Goal: Task Accomplishment & Management: Use online tool/utility

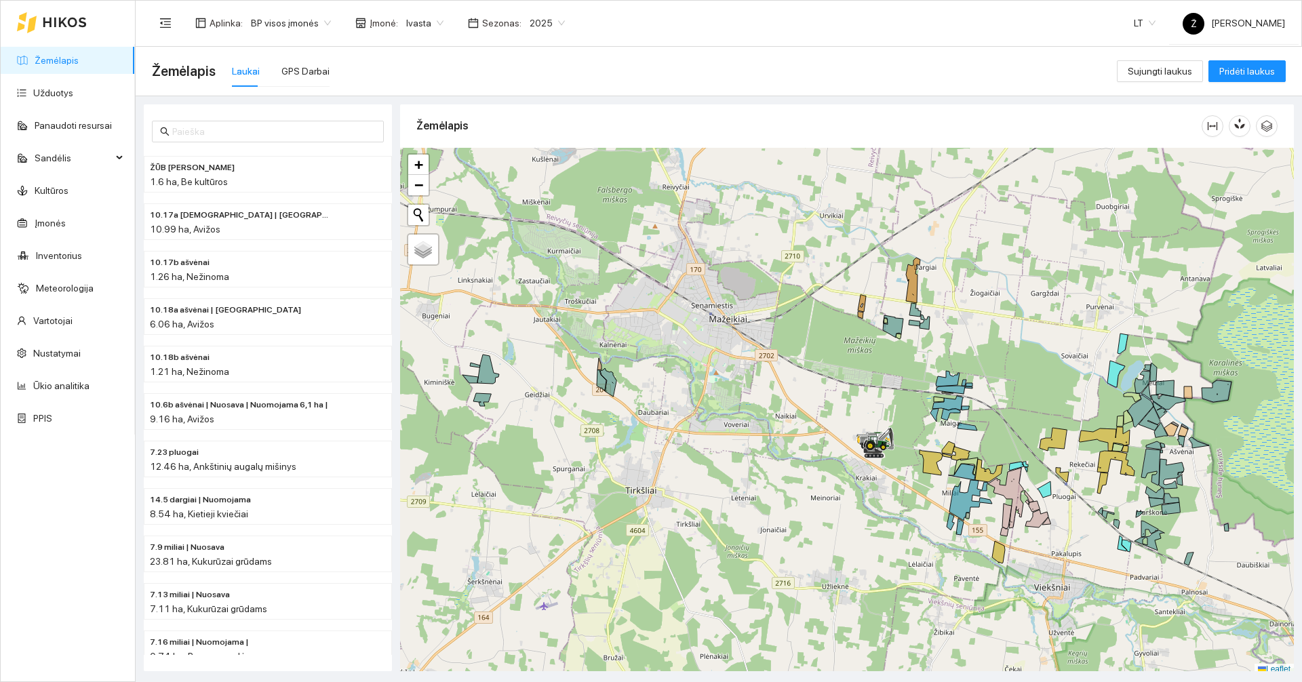
scroll to position [4, 0]
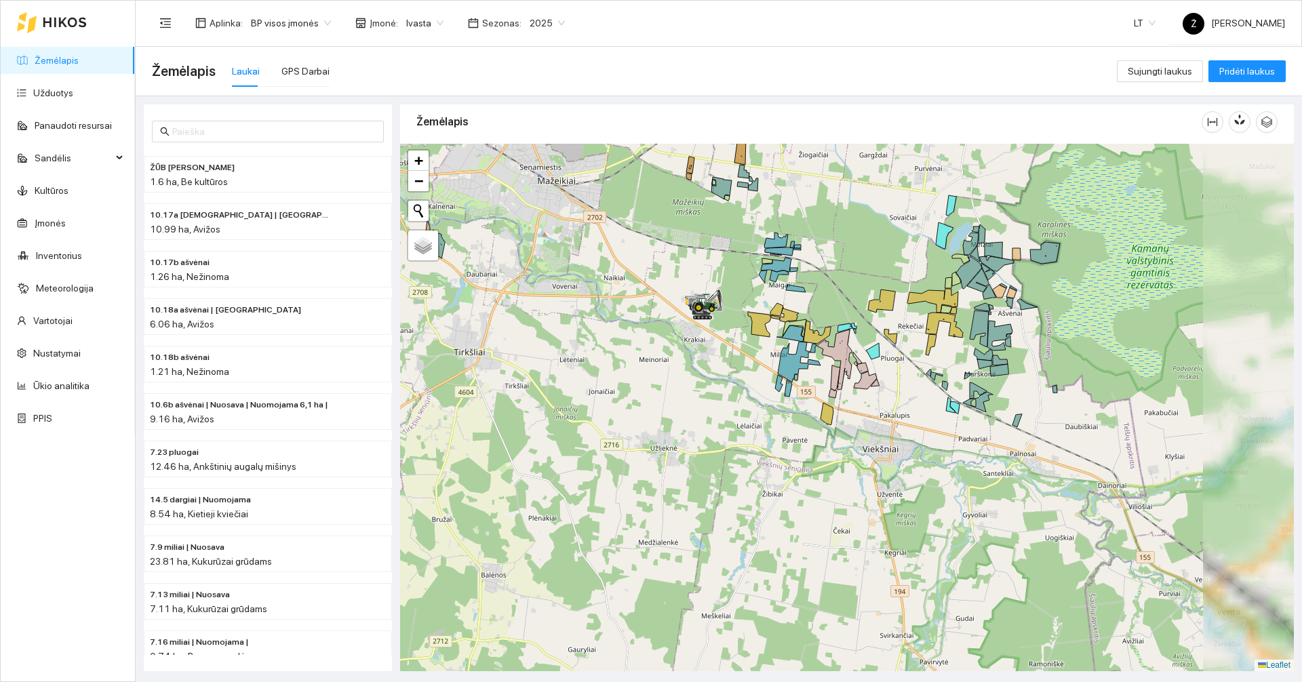
drag, startPoint x: 1042, startPoint y: 473, endPoint x: 864, endPoint y: 334, distance: 225.3
click at [864, 335] on div at bounding box center [847, 408] width 894 height 528
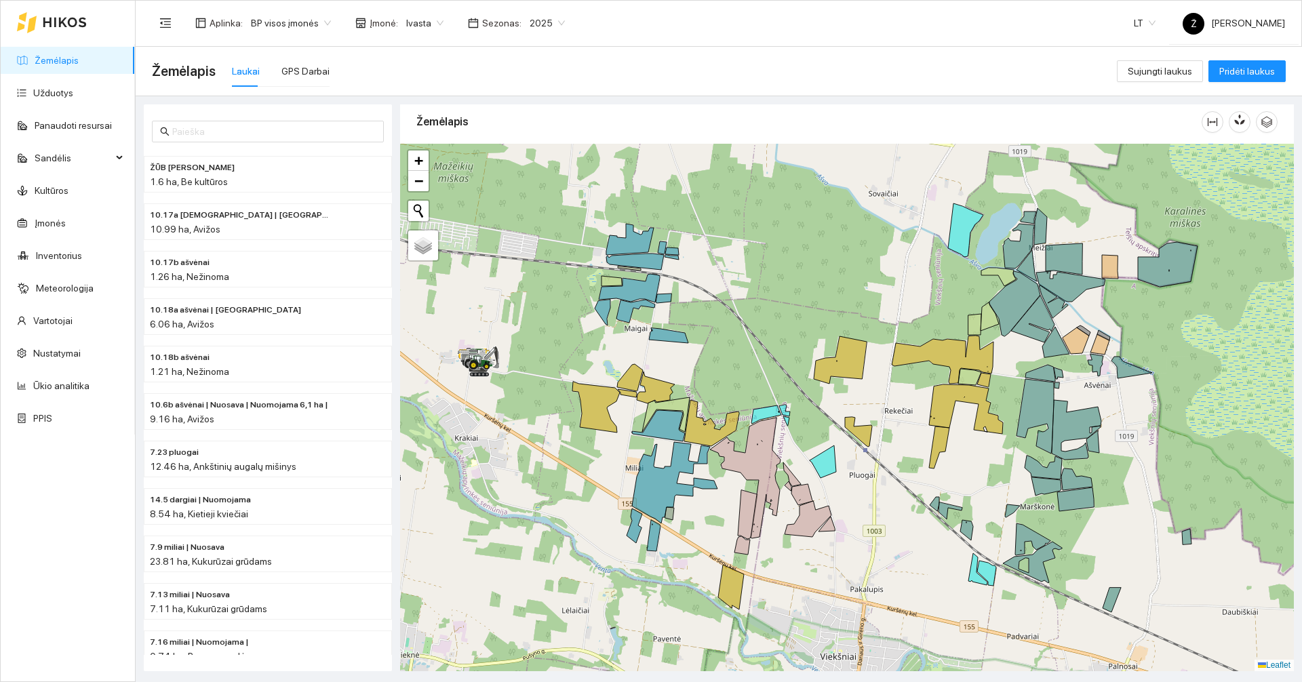
drag, startPoint x: 833, startPoint y: 213, endPoint x: 813, endPoint y: 310, distance: 99.0
click at [813, 310] on div at bounding box center [847, 408] width 894 height 528
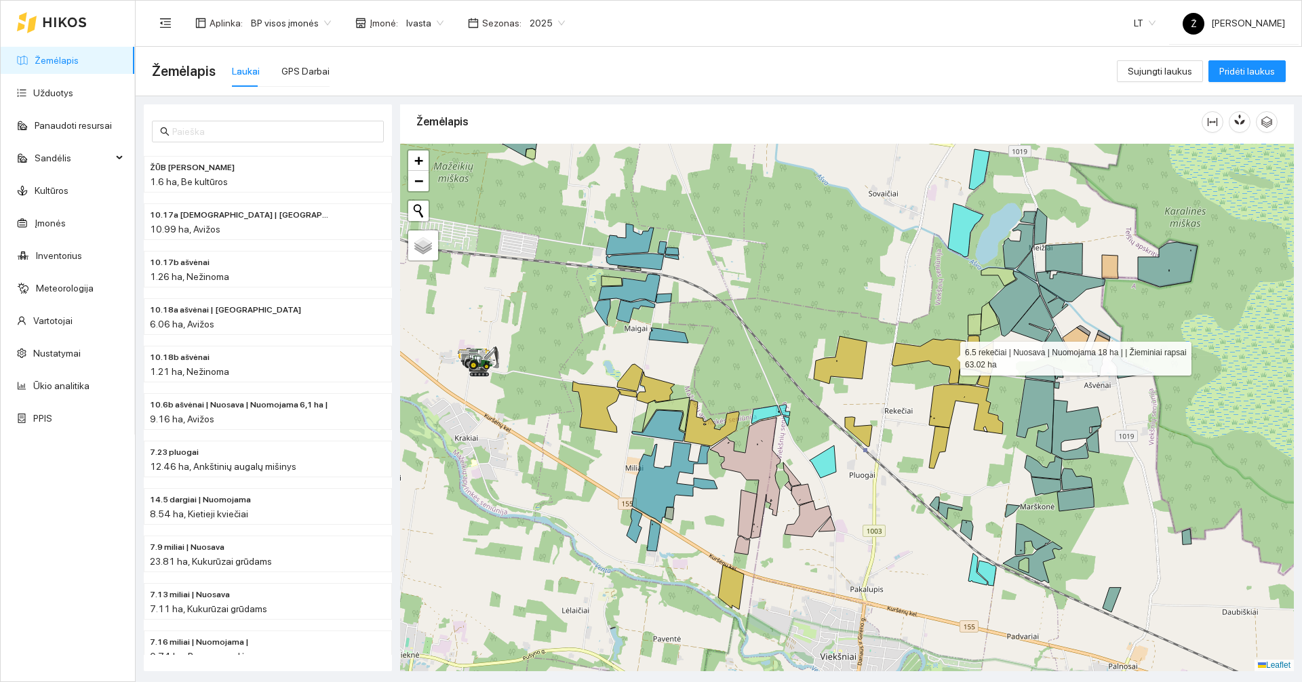
click at [940, 349] on icon at bounding box center [943, 360] width 102 height 48
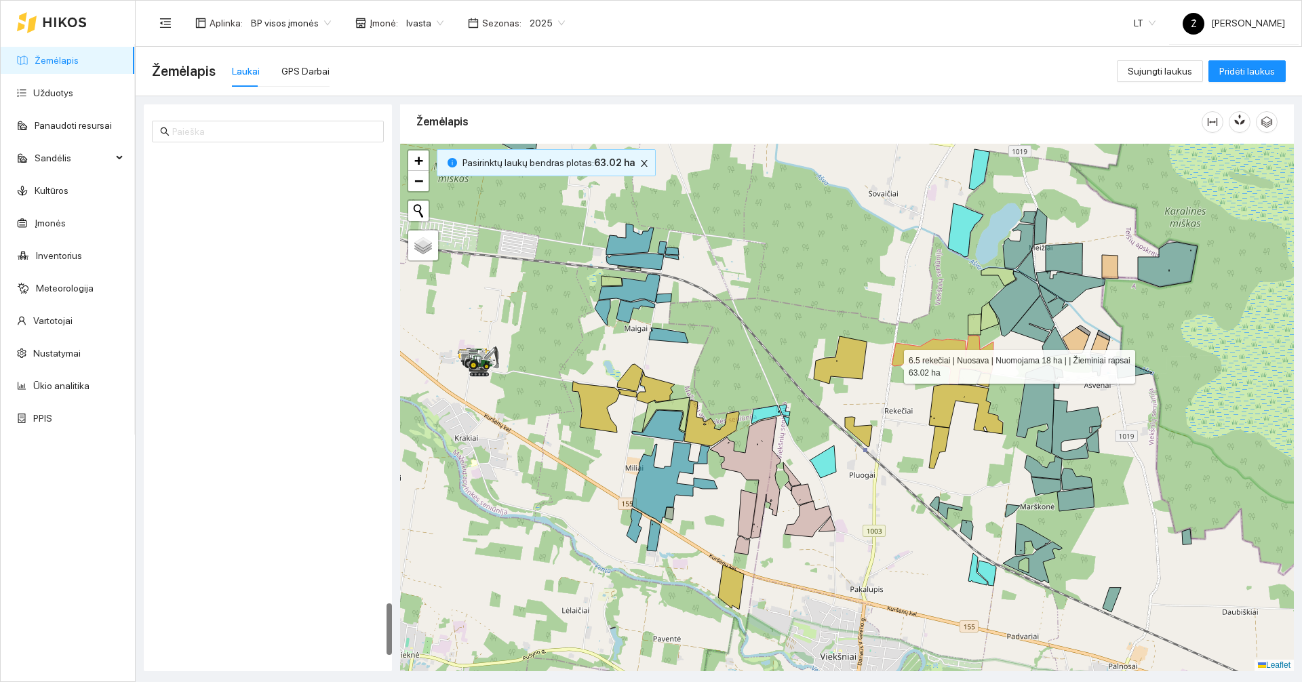
scroll to position [4375, 0]
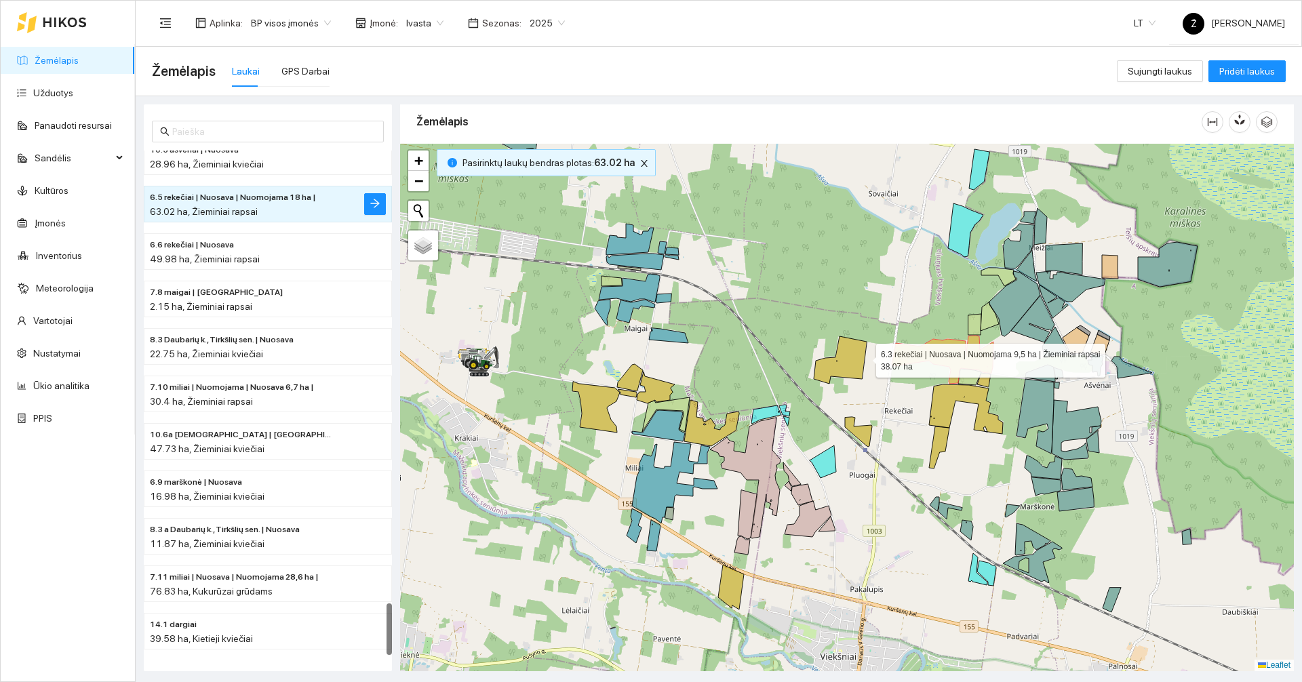
click at [864, 357] on icon at bounding box center [840, 359] width 53 height 47
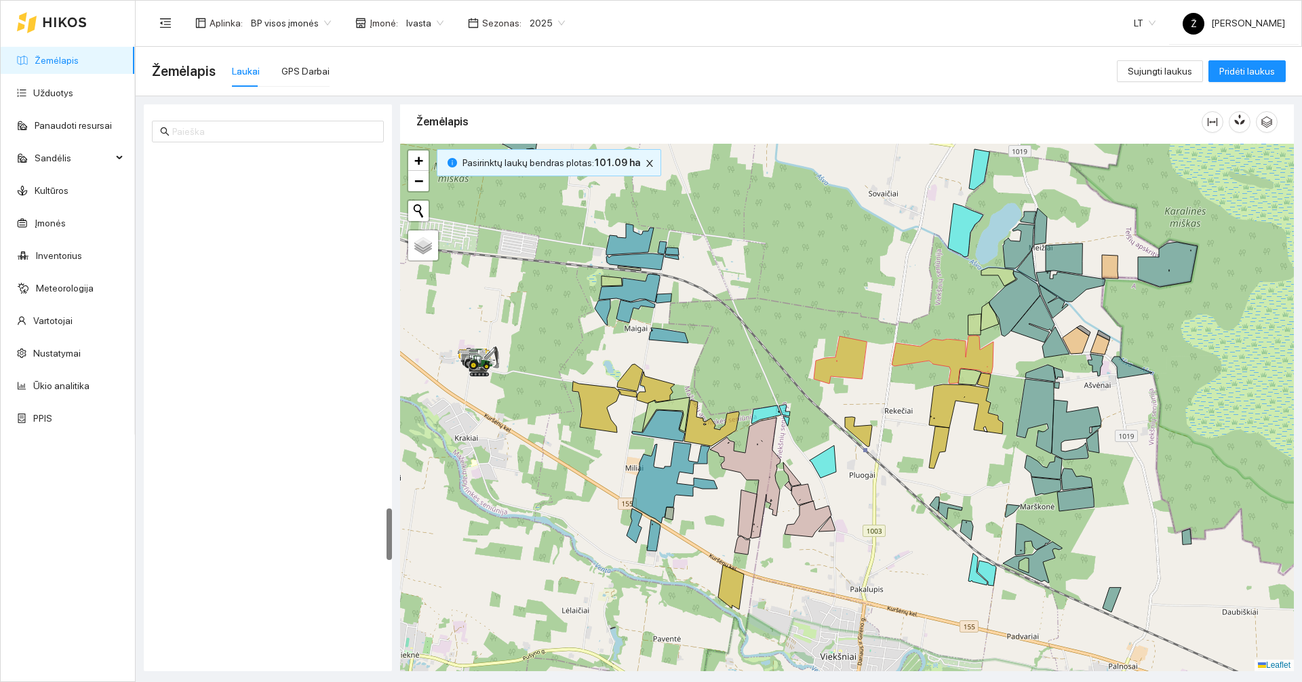
scroll to position [3458, 0]
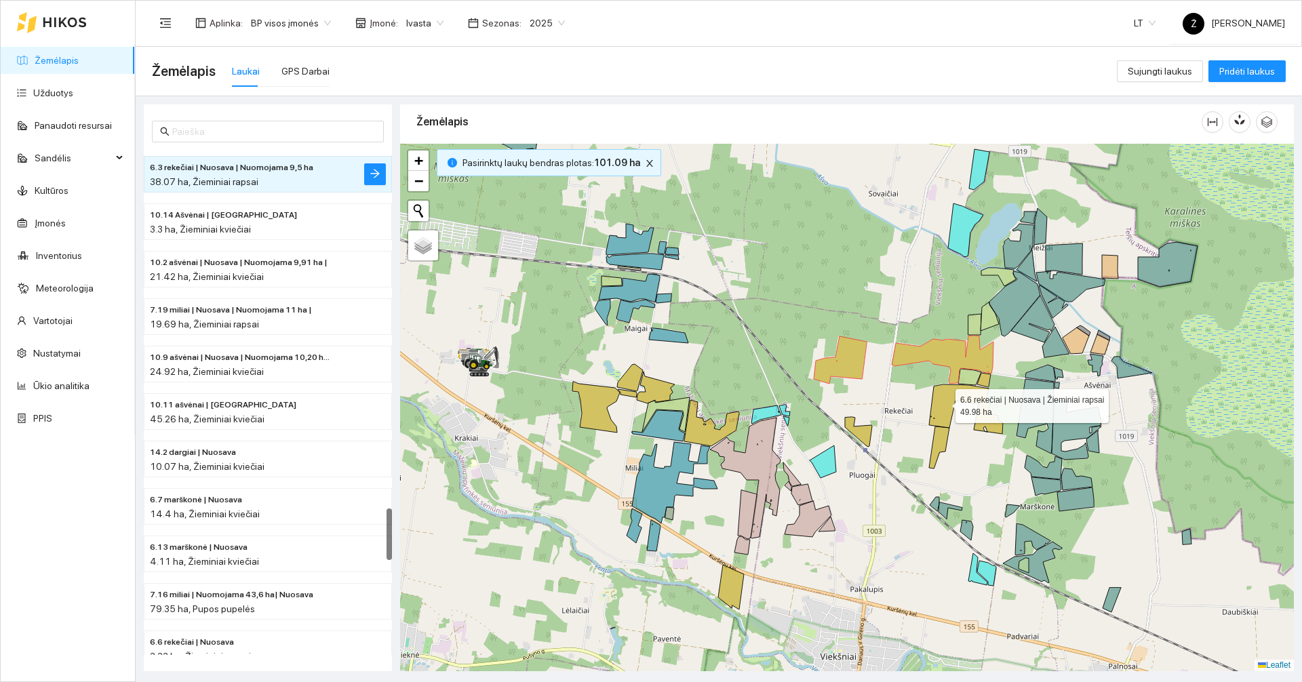
click at [944, 403] on icon at bounding box center [966, 410] width 74 height 50
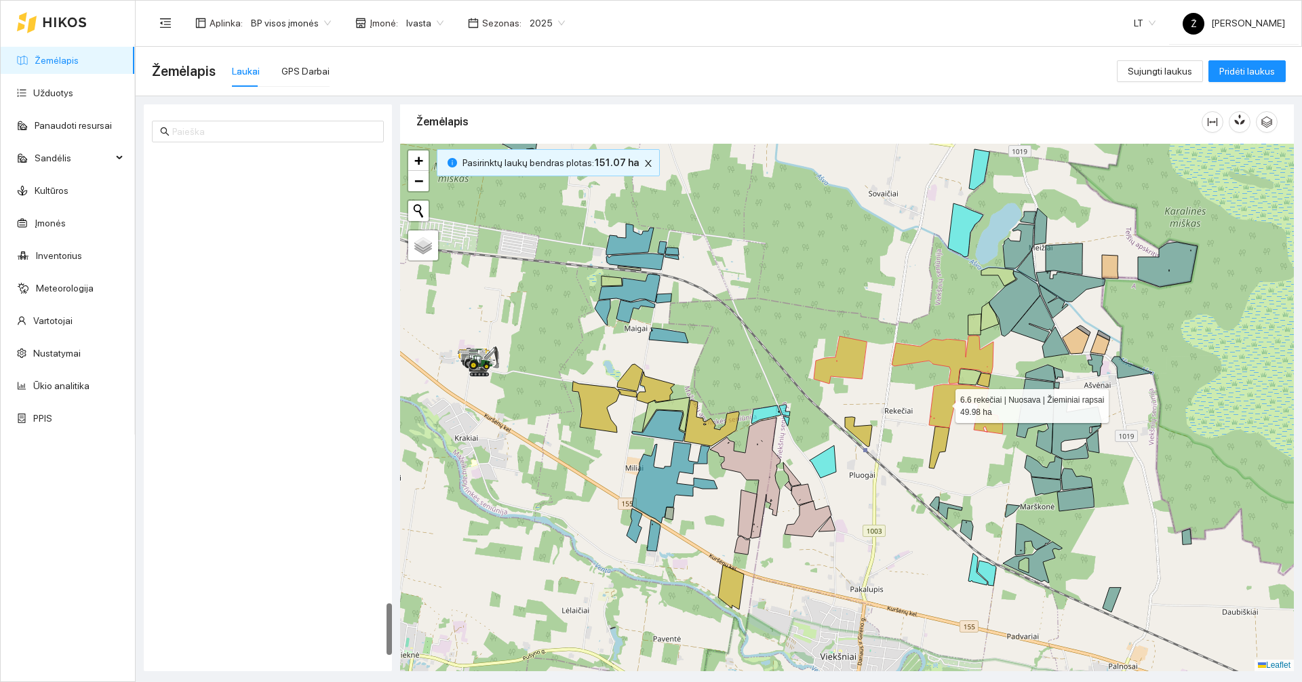
scroll to position [4377, 0]
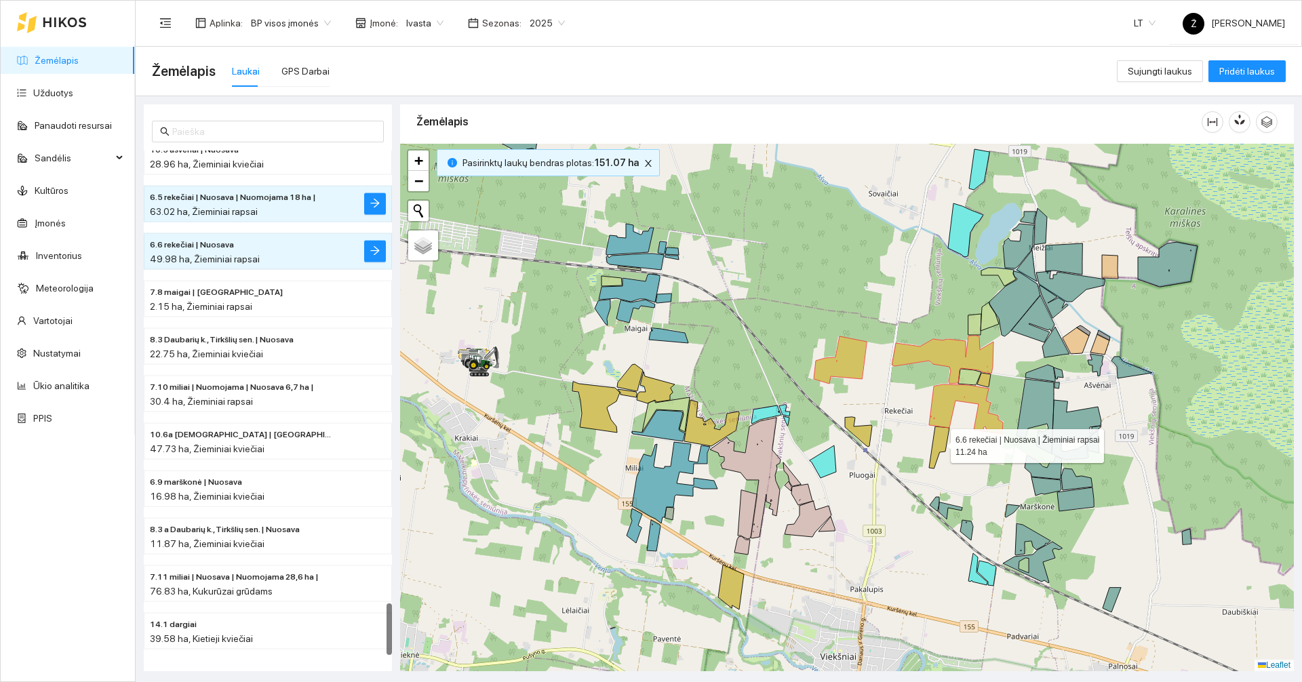
click at [939, 443] on icon at bounding box center [939, 448] width 20 height 42
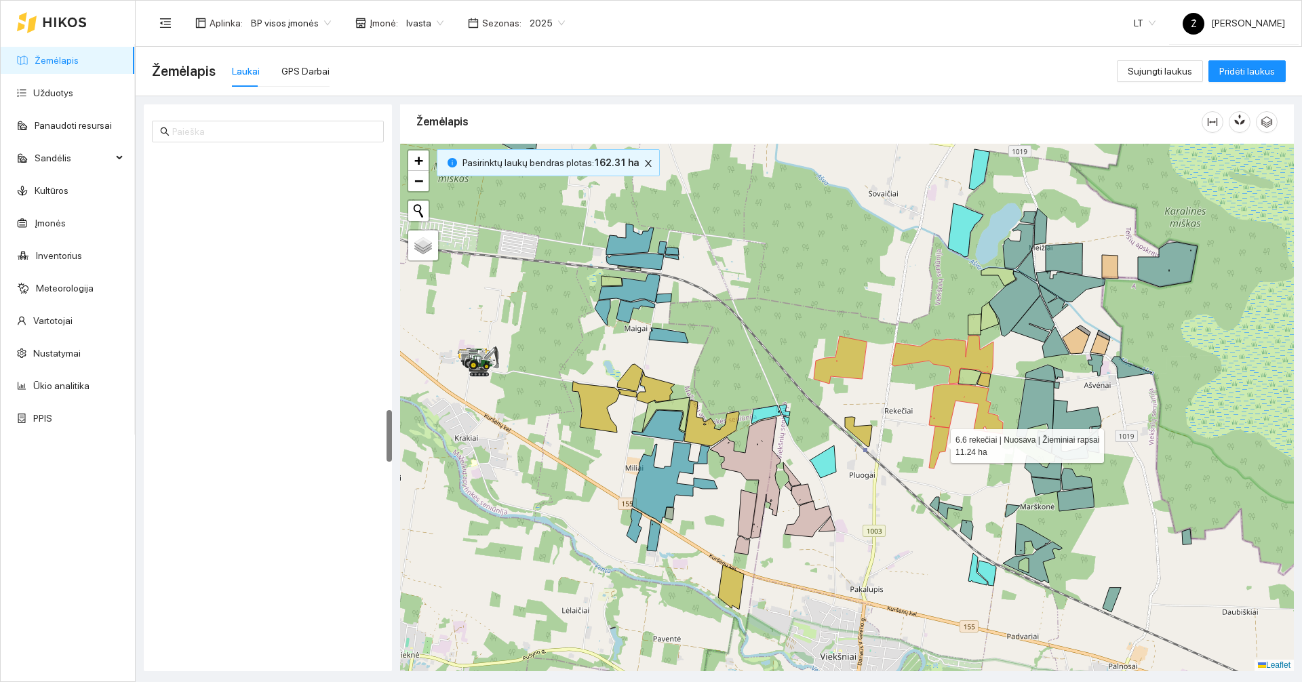
scroll to position [2511, 0]
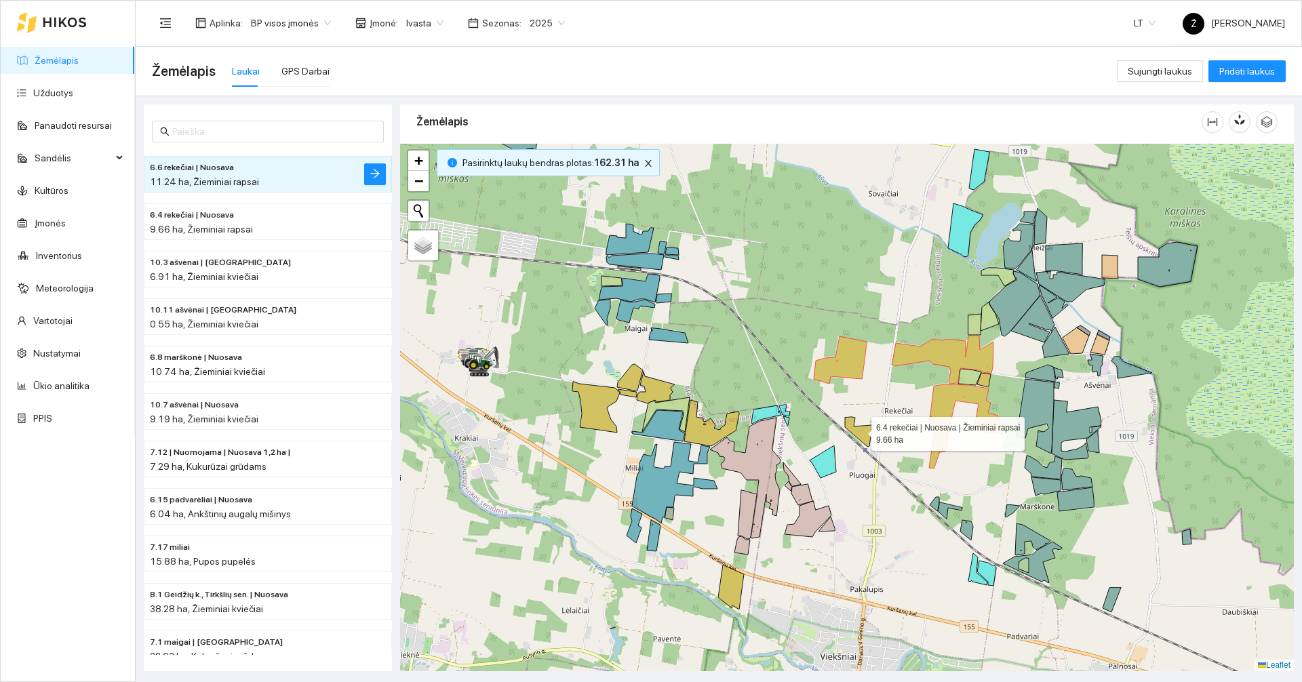
click at [862, 435] on icon at bounding box center [858, 432] width 27 height 30
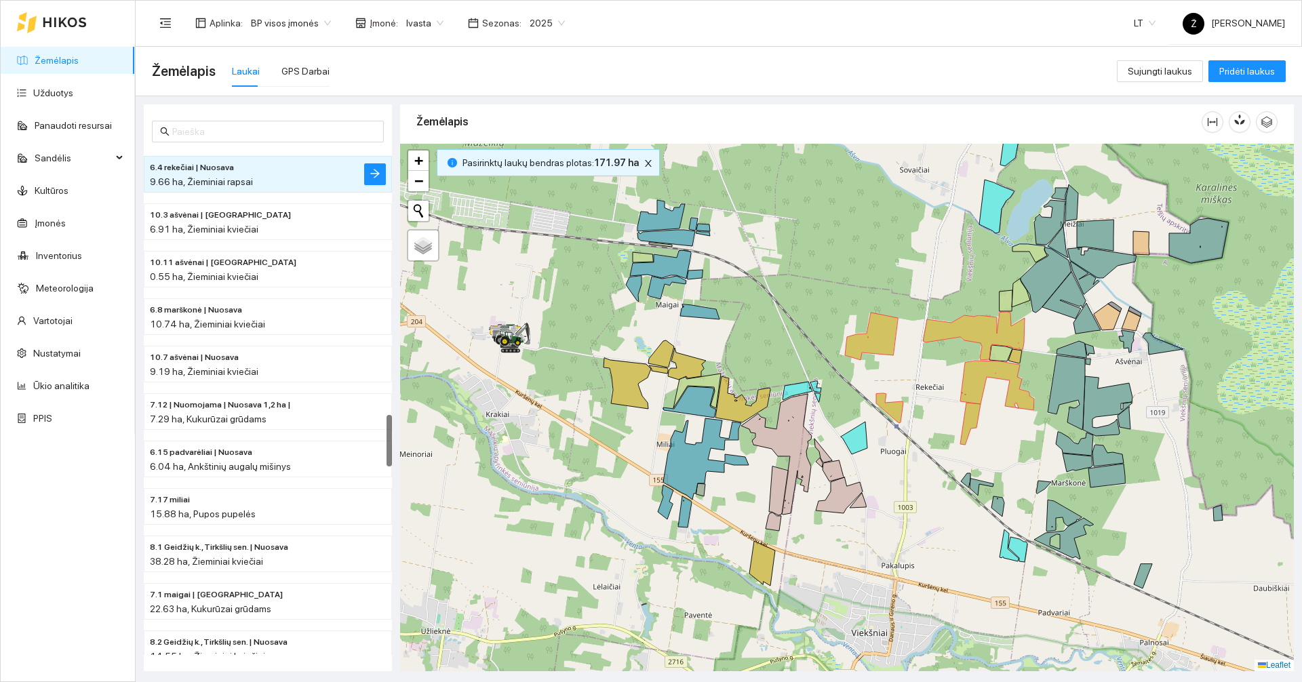
click at [805, 309] on div at bounding box center [847, 408] width 894 height 528
click at [765, 564] on icon at bounding box center [763, 563] width 26 height 45
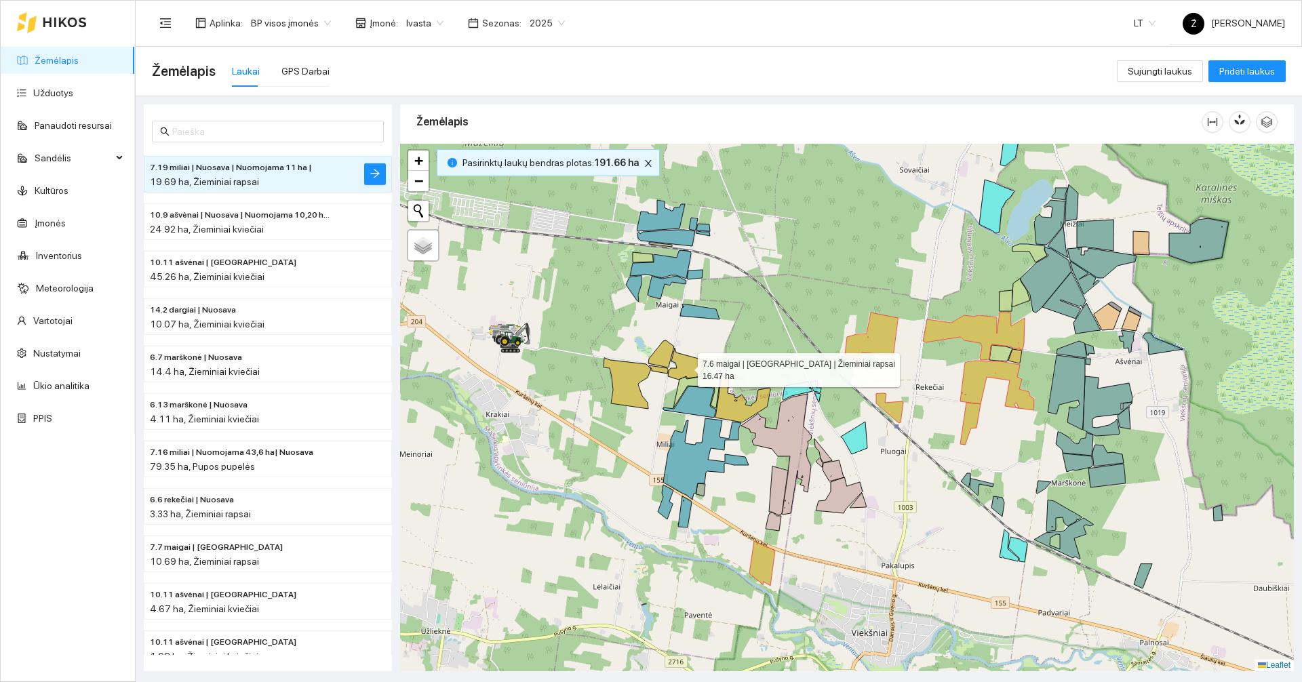
click at [686, 367] on icon at bounding box center [687, 364] width 38 height 32
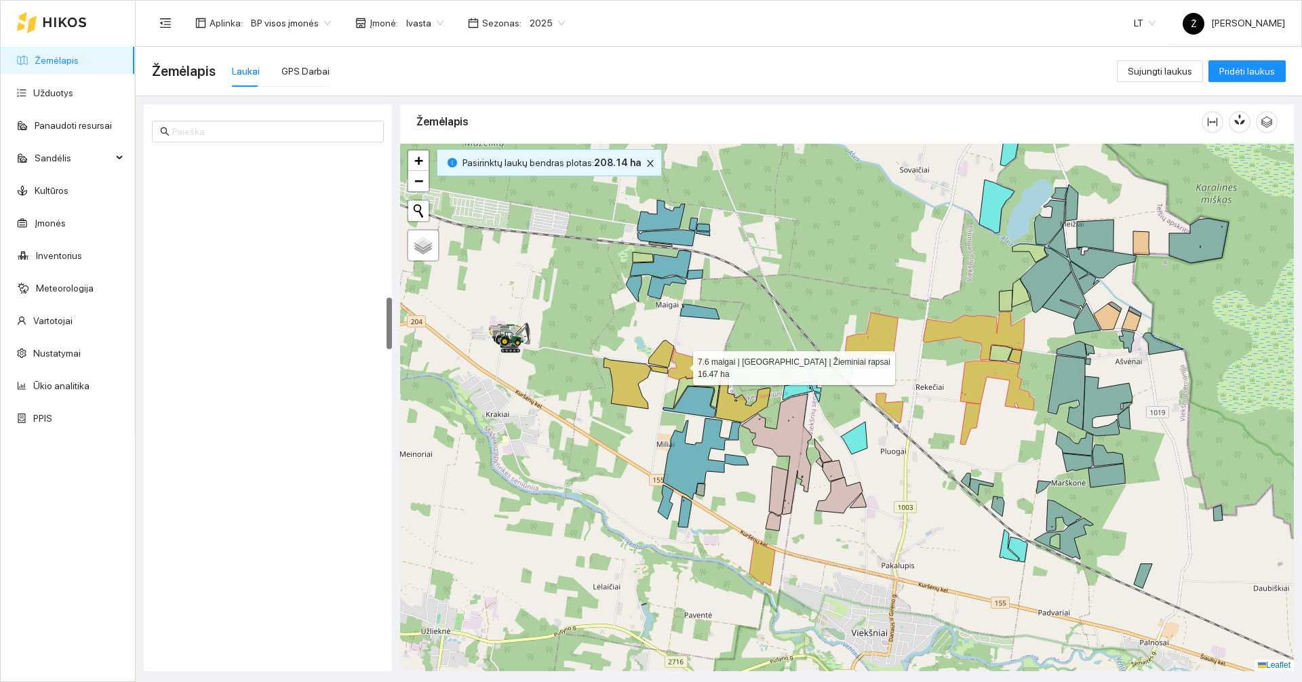
scroll to position [1423, 0]
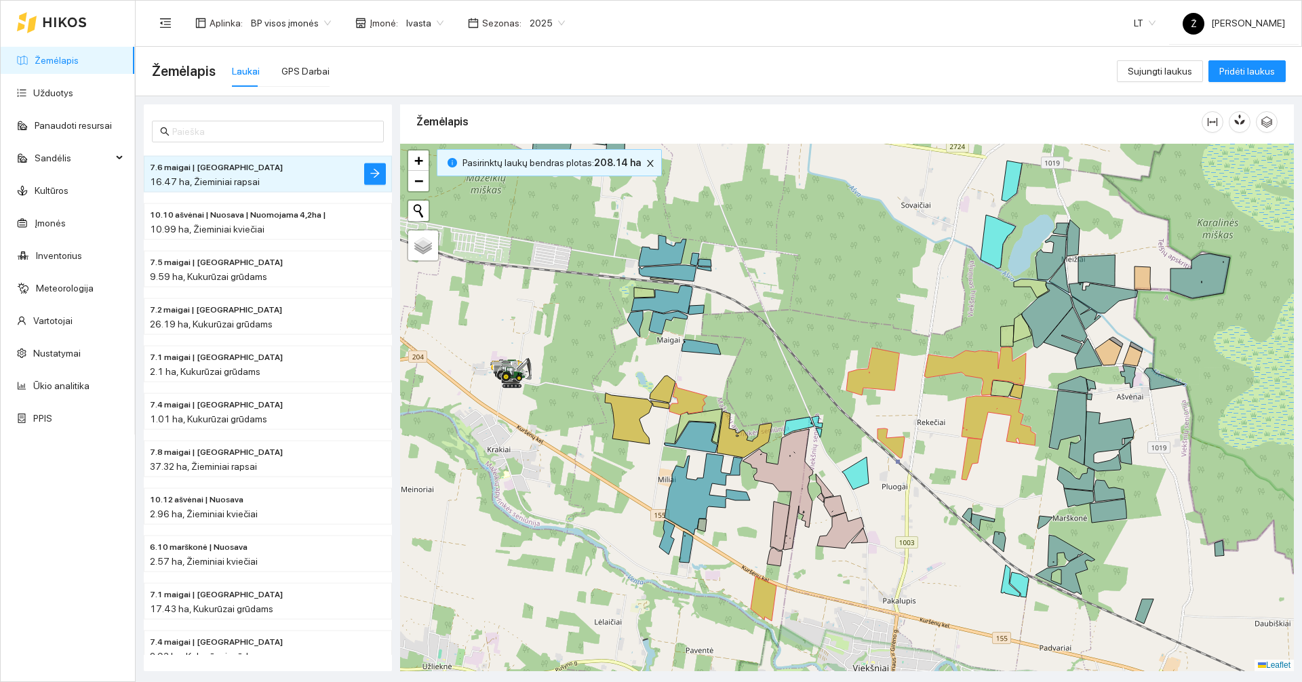
drag, startPoint x: 812, startPoint y: 259, endPoint x: 813, endPoint y: 294, distance: 35.3
click at [813, 294] on div at bounding box center [847, 408] width 894 height 528
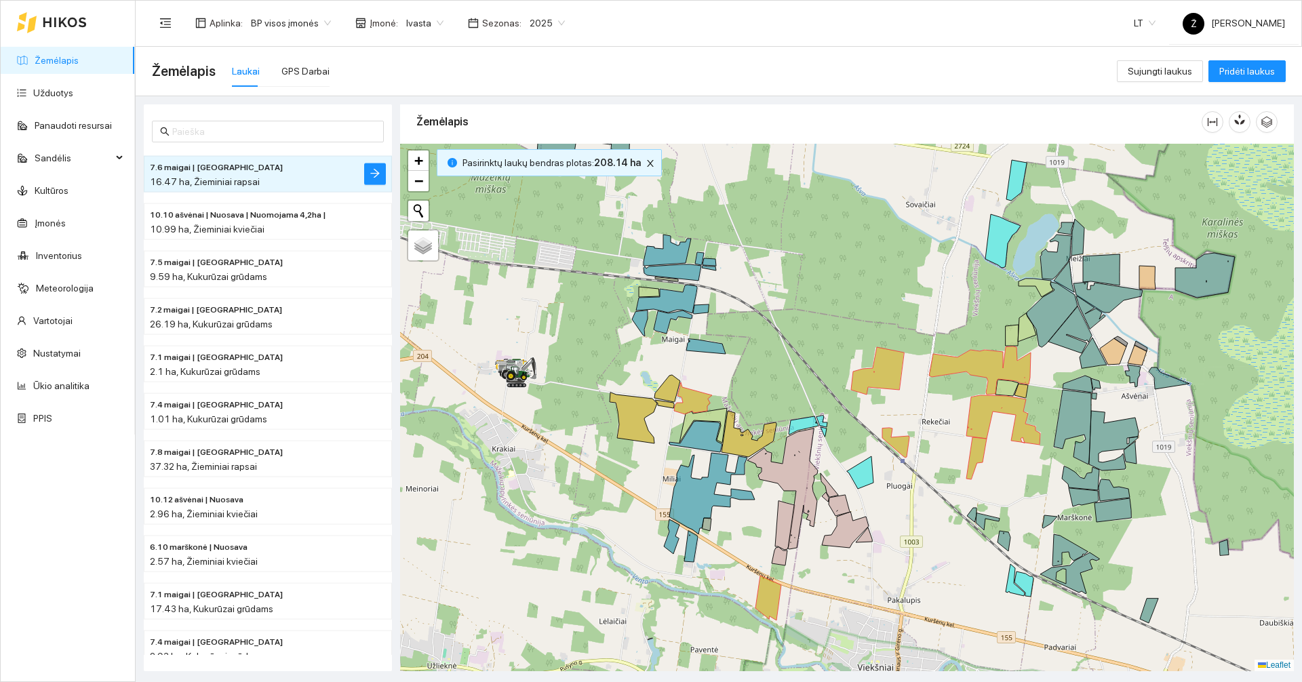
click at [811, 289] on div at bounding box center [847, 408] width 894 height 528
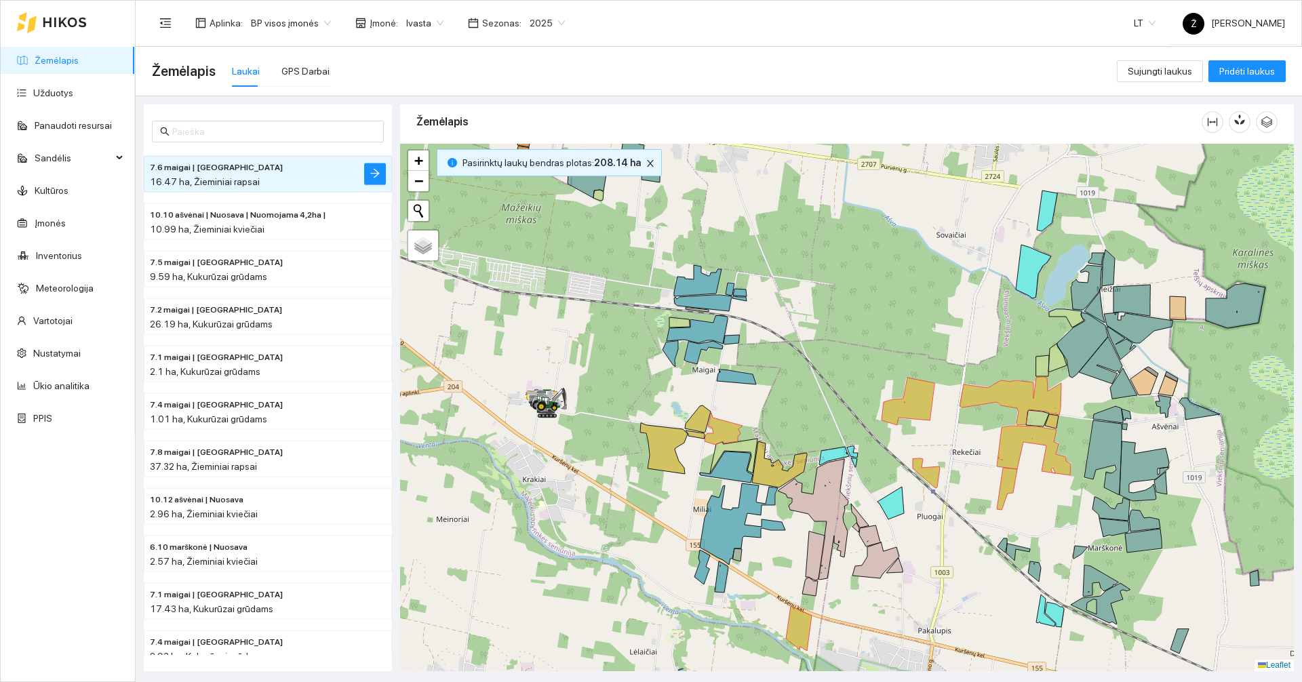
drag, startPoint x: 809, startPoint y: 290, endPoint x: 847, endPoint y: 307, distance: 42.0
click at [847, 311] on div at bounding box center [847, 408] width 894 height 528
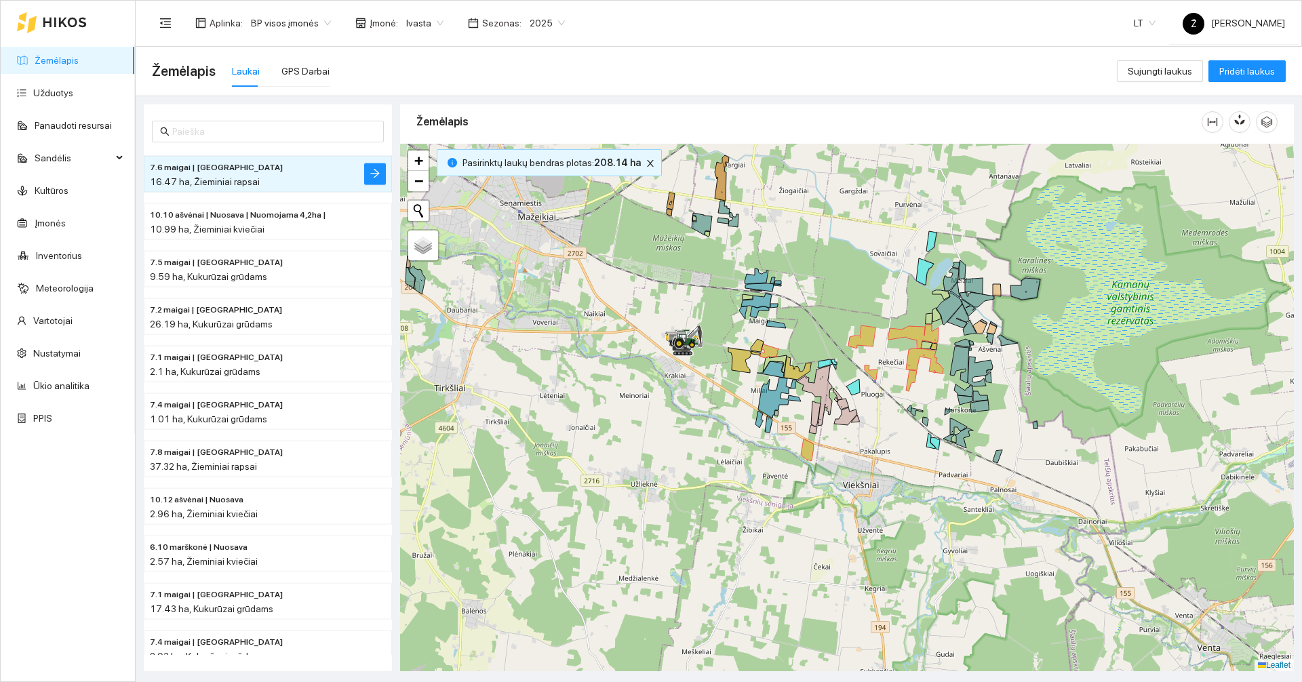
drag, startPoint x: 851, startPoint y: 338, endPoint x: 835, endPoint y: 326, distance: 20.4
click at [835, 326] on div at bounding box center [847, 408] width 894 height 528
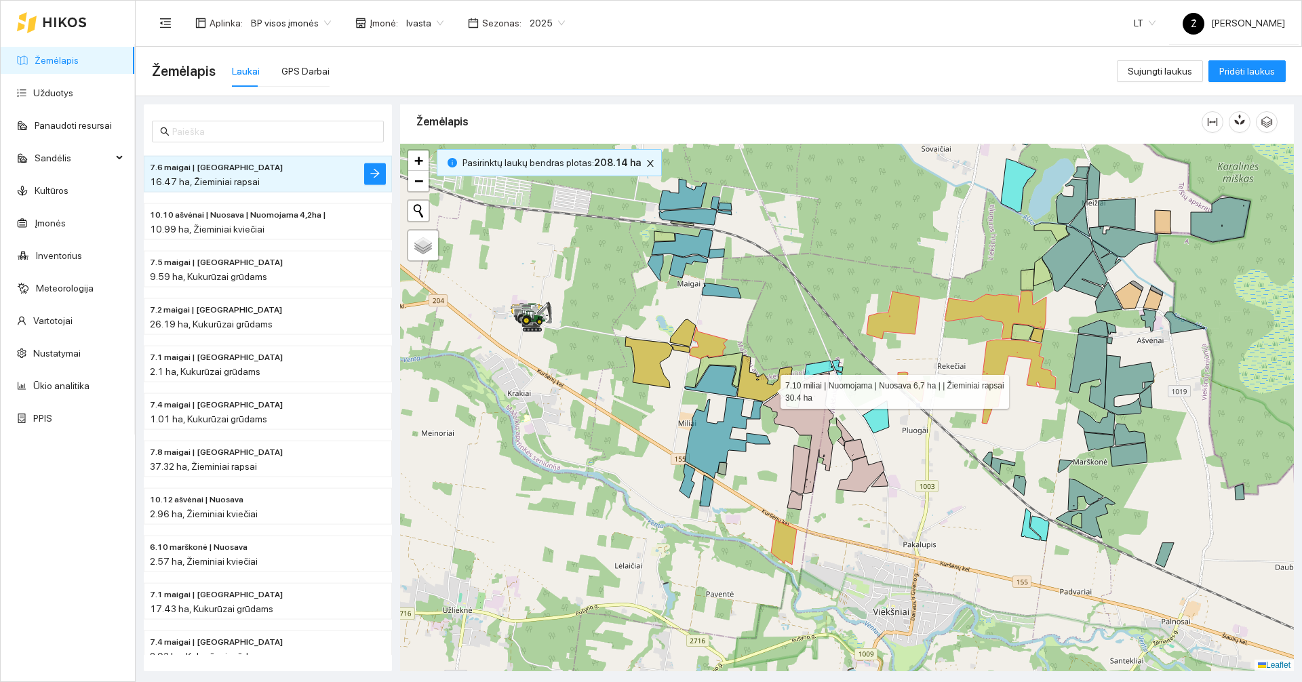
click at [762, 384] on icon at bounding box center [764, 378] width 55 height 46
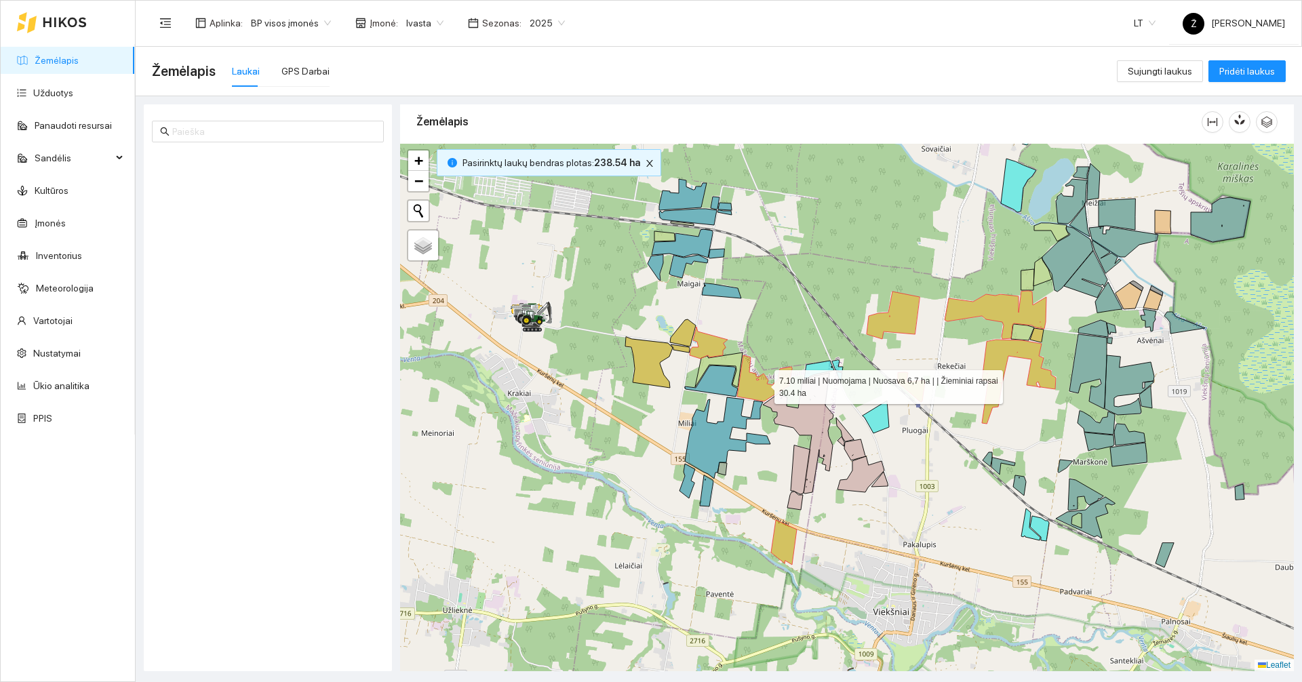
scroll to position [4382, 0]
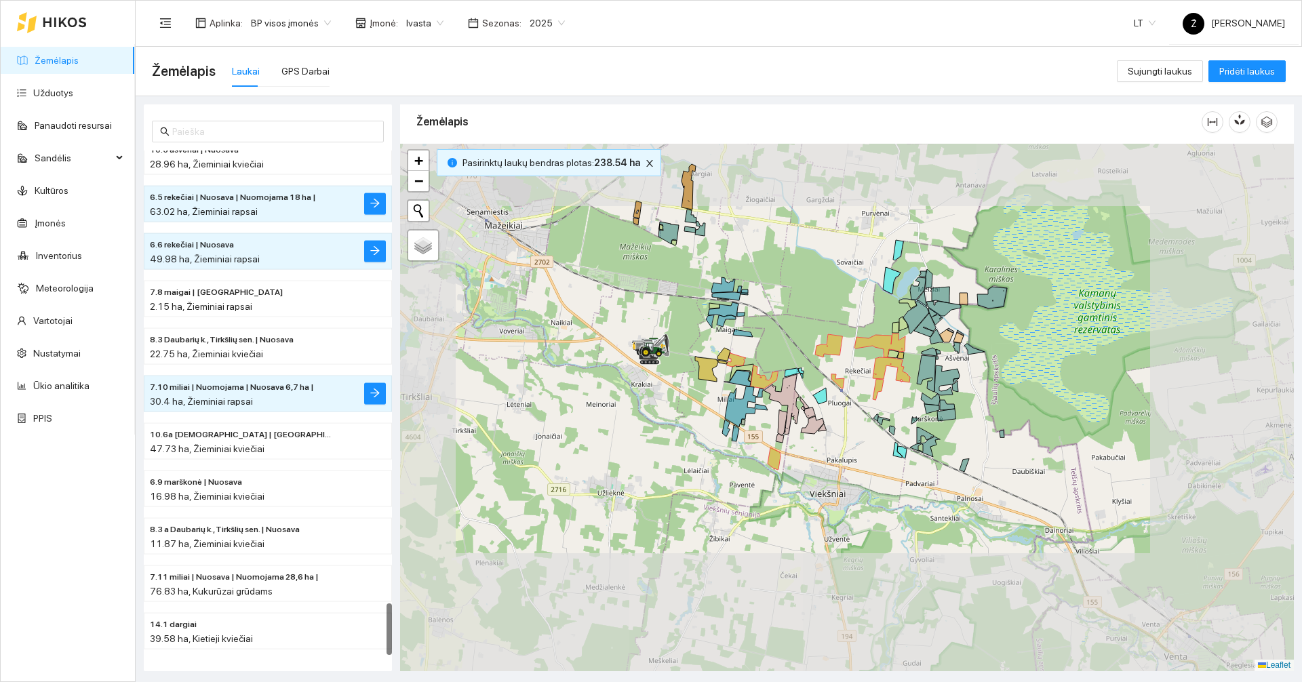
click at [763, 375] on div at bounding box center [847, 408] width 894 height 528
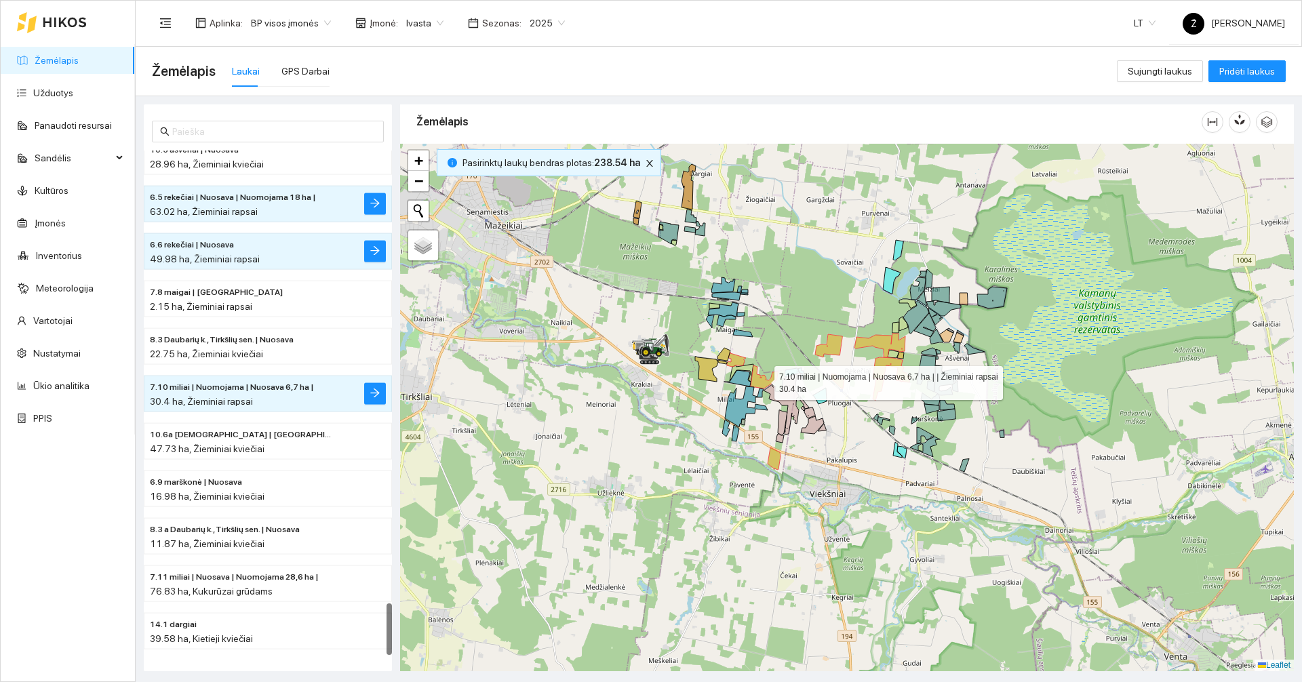
click at [764, 382] on icon at bounding box center [764, 377] width 27 height 23
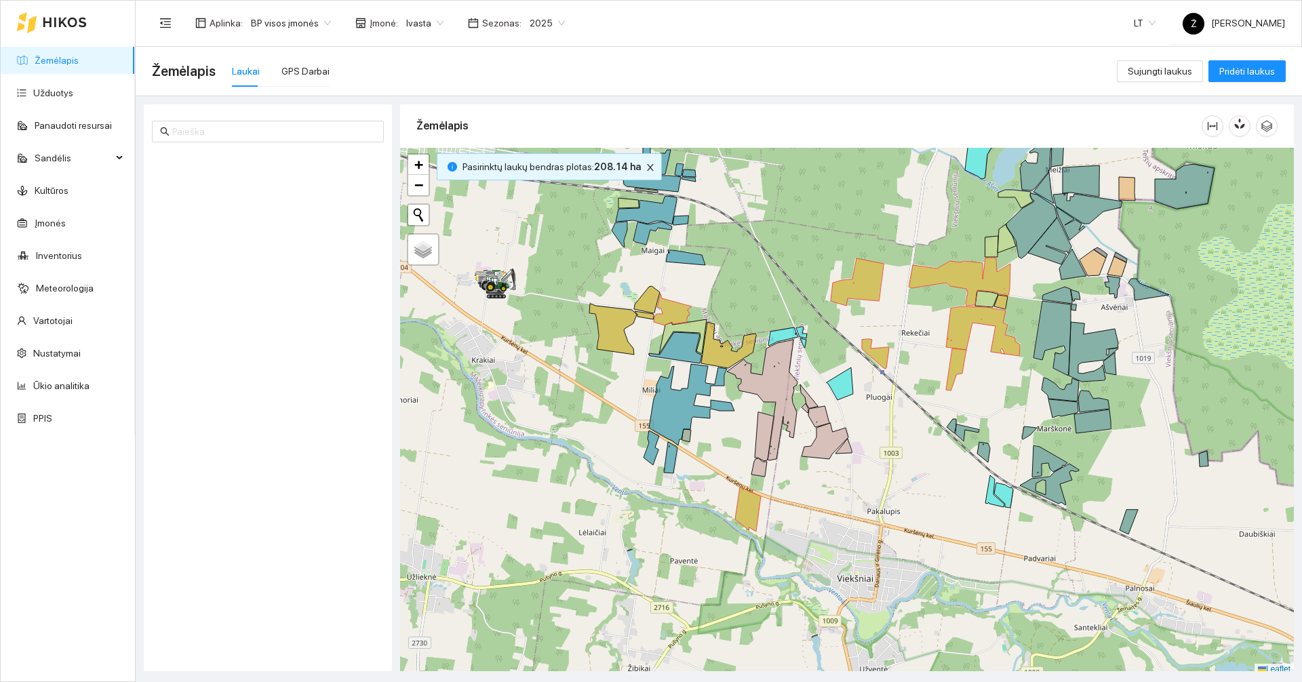
scroll to position [4, 0]
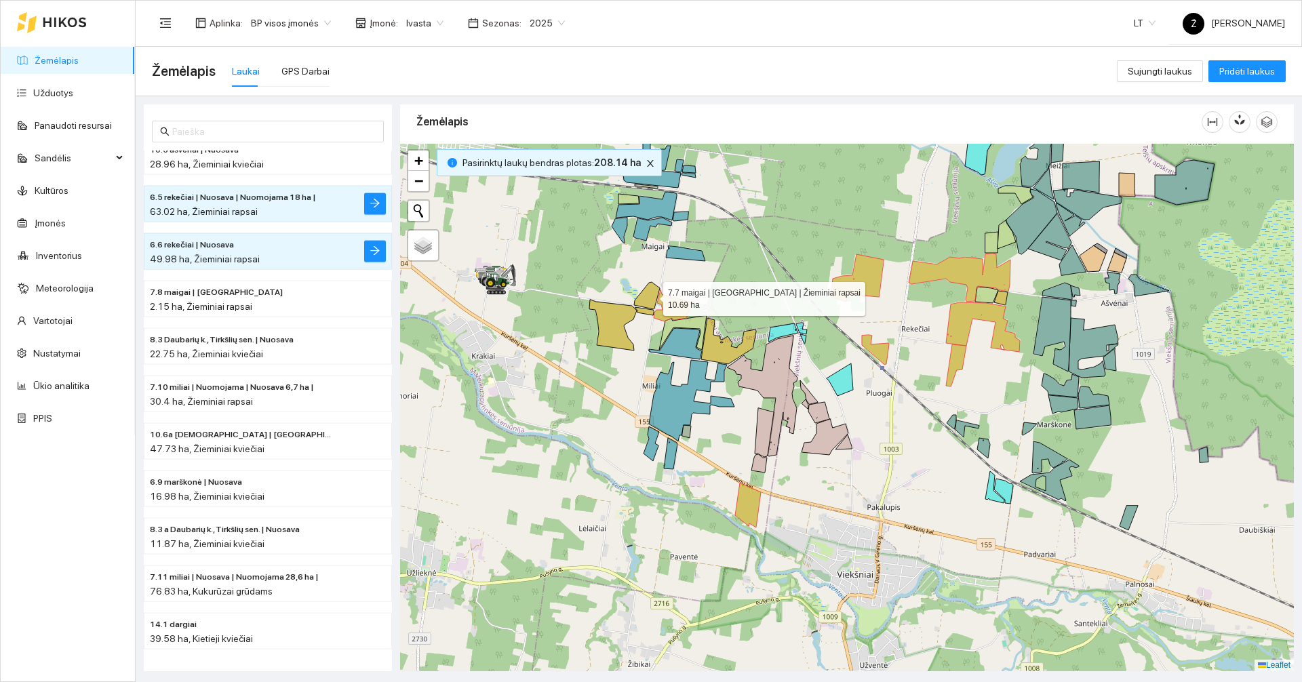
click at [651, 296] on icon at bounding box center [647, 295] width 26 height 27
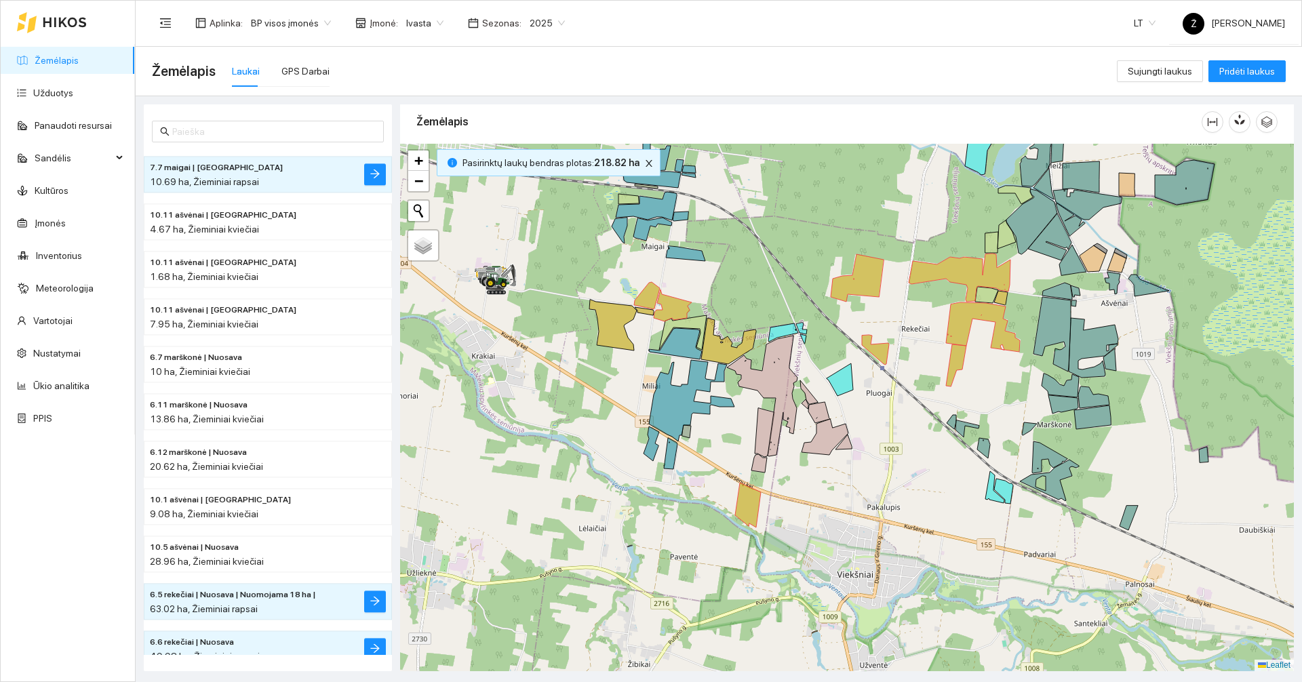
click at [558, 39] on div "Aplinka : BP visos įmonės Įmonė : Ivasta Sezonas : 2025 LT Ž [PERSON_NAME]" at bounding box center [719, 23] width 1134 height 44
click at [554, 20] on span "2025" at bounding box center [547, 23] width 35 height 20
click at [539, 182] on div "2026" at bounding box center [536, 179] width 35 height 15
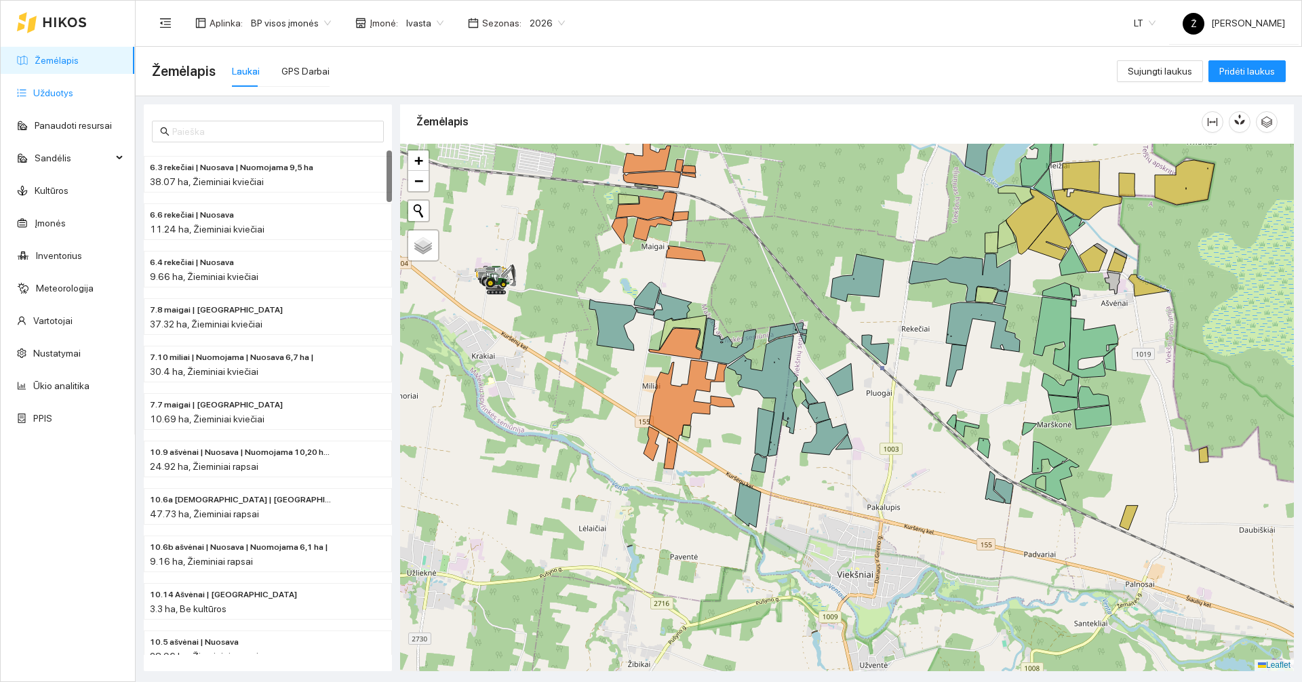
click at [60, 88] on link "Užduotys" at bounding box center [53, 93] width 40 height 11
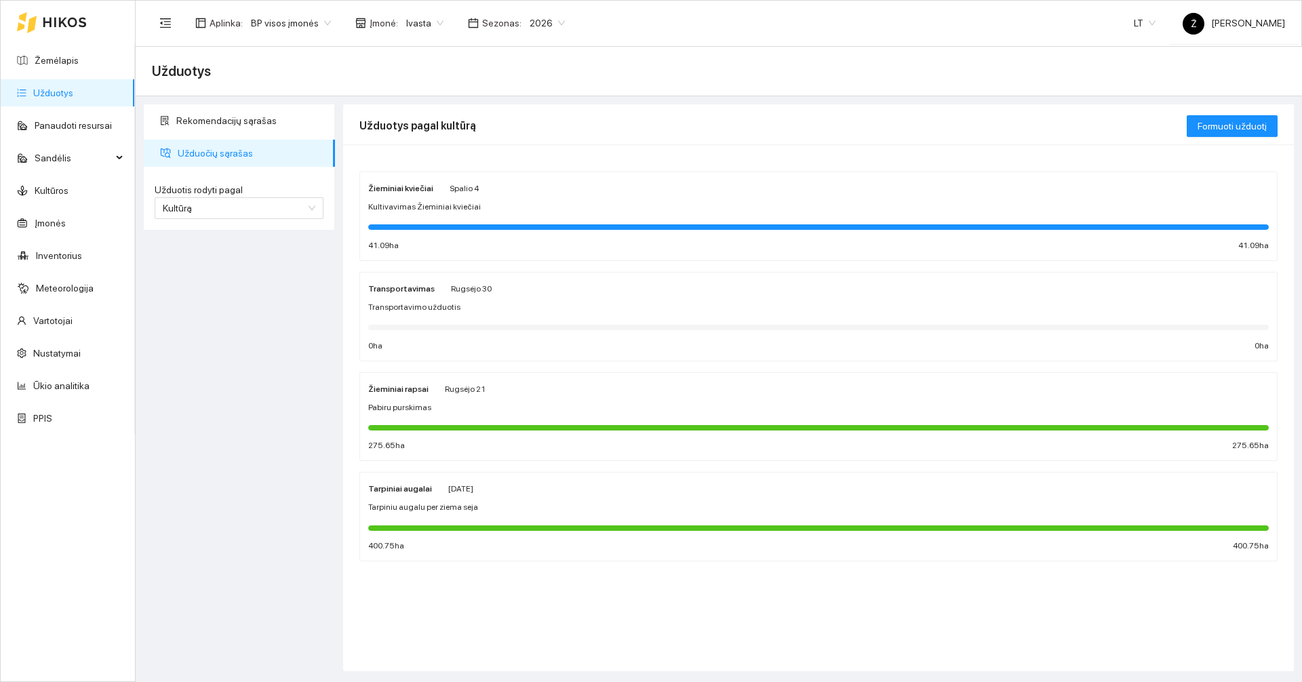
click at [393, 210] on span "Kultivavimas Žieminiai kviečiai" at bounding box center [424, 207] width 113 height 13
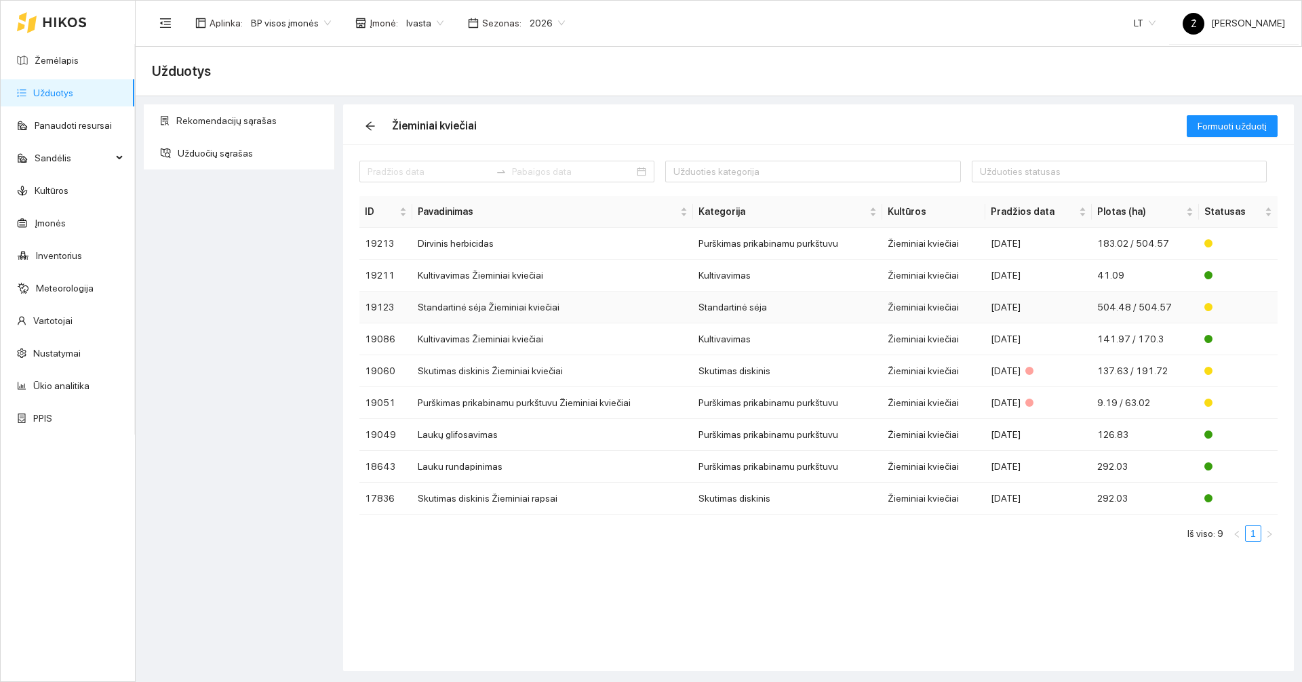
click at [476, 307] on td "Standartinė sėja Žieminiai kviečiai" at bounding box center [552, 308] width 281 height 32
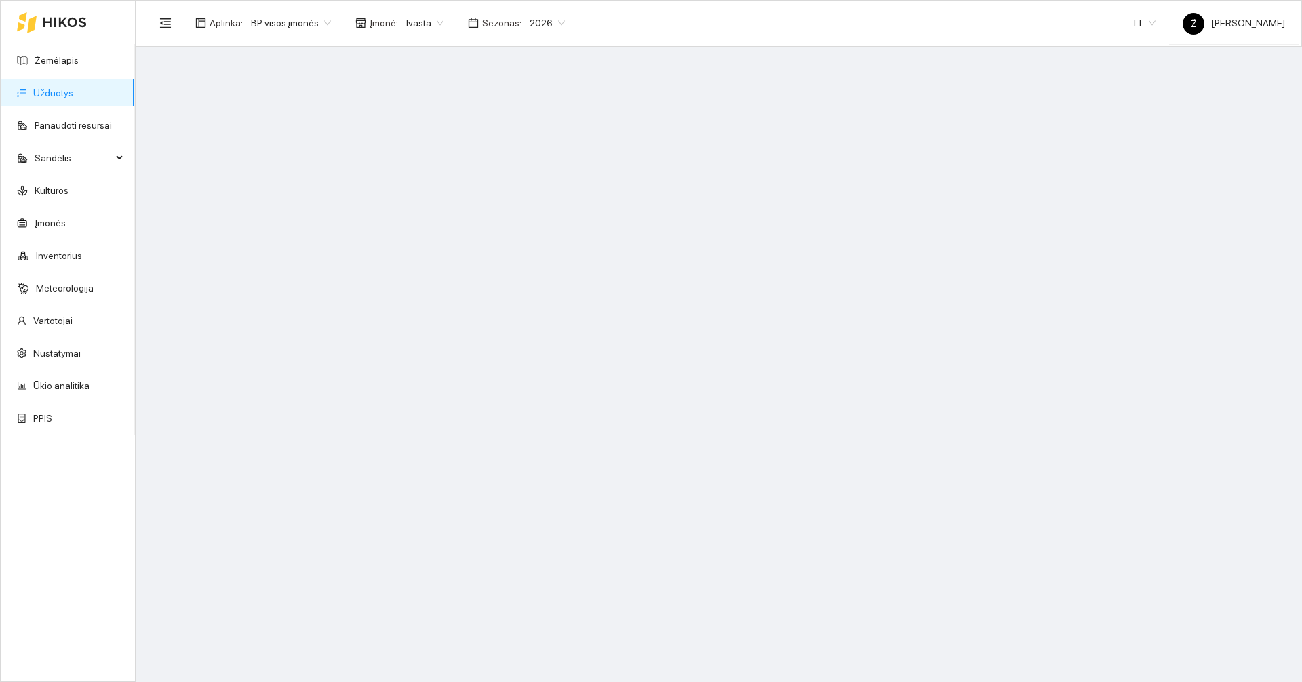
click at [316, 27] on span "BP visos įmonės" at bounding box center [291, 23] width 80 height 20
click at [323, 28] on span "BP visos įmonės" at bounding box center [291, 23] width 80 height 20
click at [295, 26] on span "BP visos įmonės" at bounding box center [291, 23] width 80 height 20
click at [254, 27] on span "BP visos įmonės" at bounding box center [291, 23] width 80 height 20
click at [265, 24] on span "BP visos įmonės" at bounding box center [291, 23] width 80 height 20
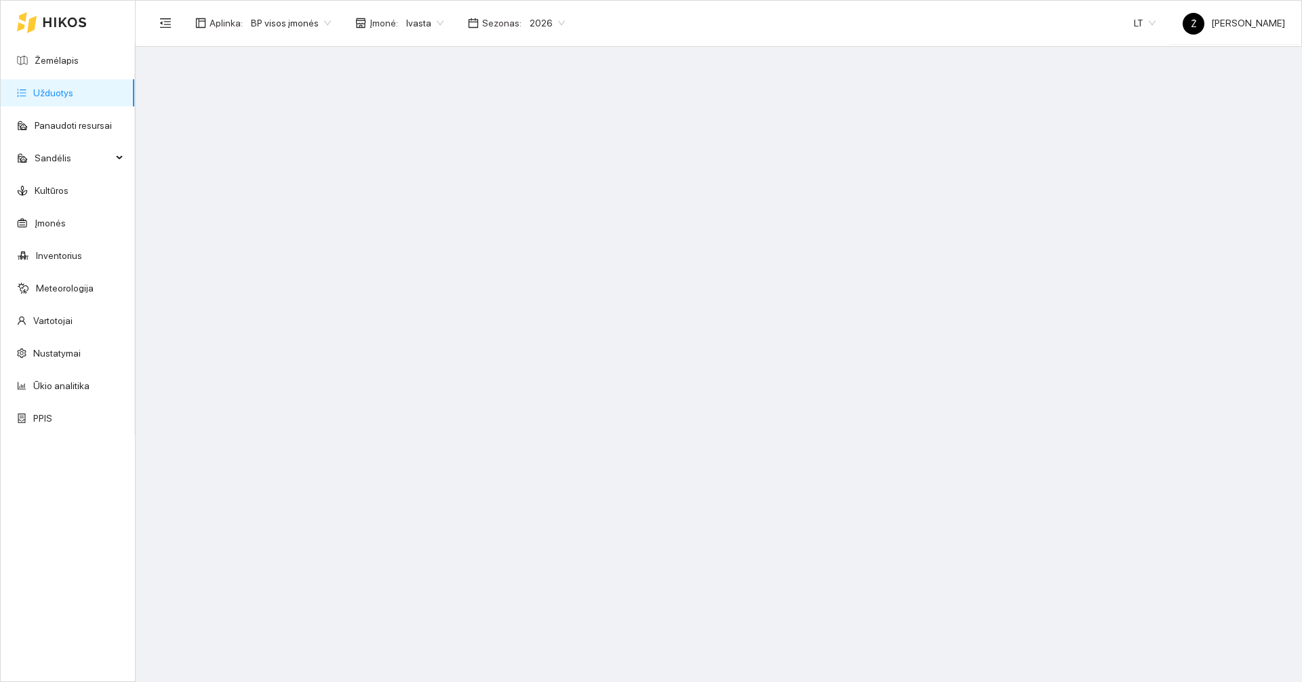
click at [272, 23] on span "BP visos įmonės" at bounding box center [291, 23] width 80 height 20
click at [427, 26] on span "Ivasta" at bounding box center [424, 23] width 37 height 20
click at [56, 98] on link "Užduotys" at bounding box center [53, 93] width 40 height 11
click at [72, 123] on link "Panaudoti resursai" at bounding box center [73, 125] width 77 height 11
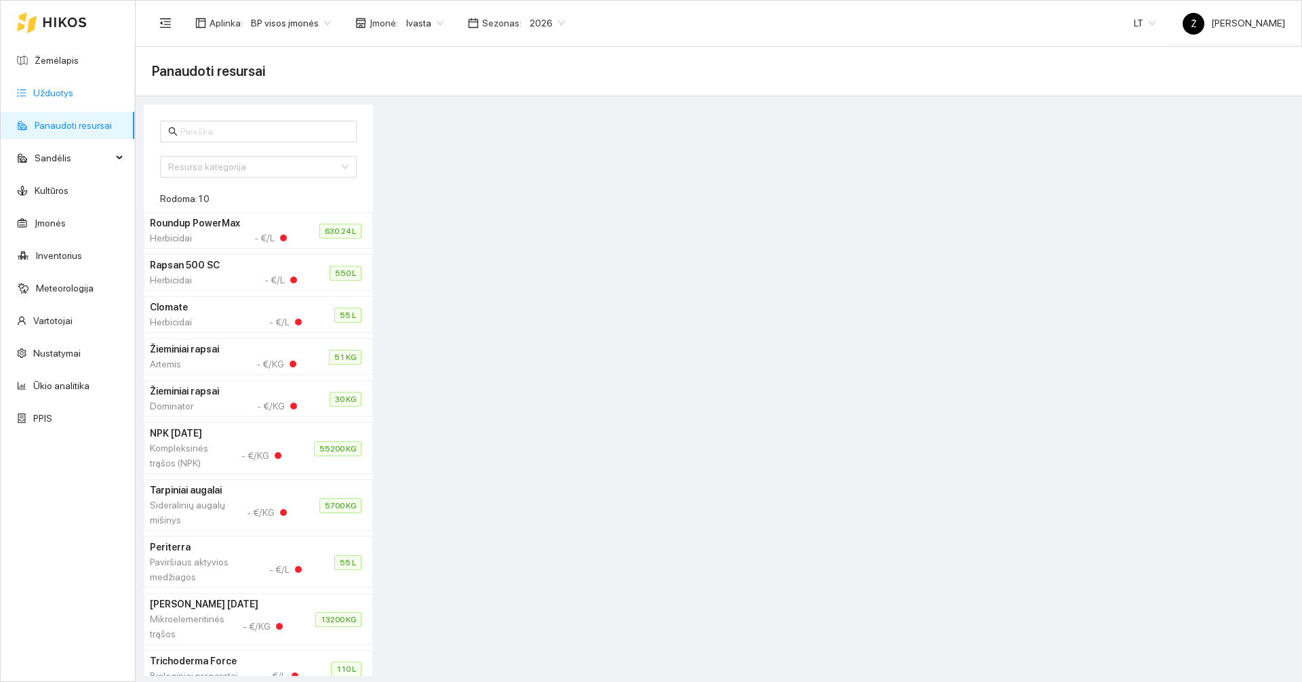
click at [71, 97] on link "Užduotys" at bounding box center [53, 93] width 40 height 11
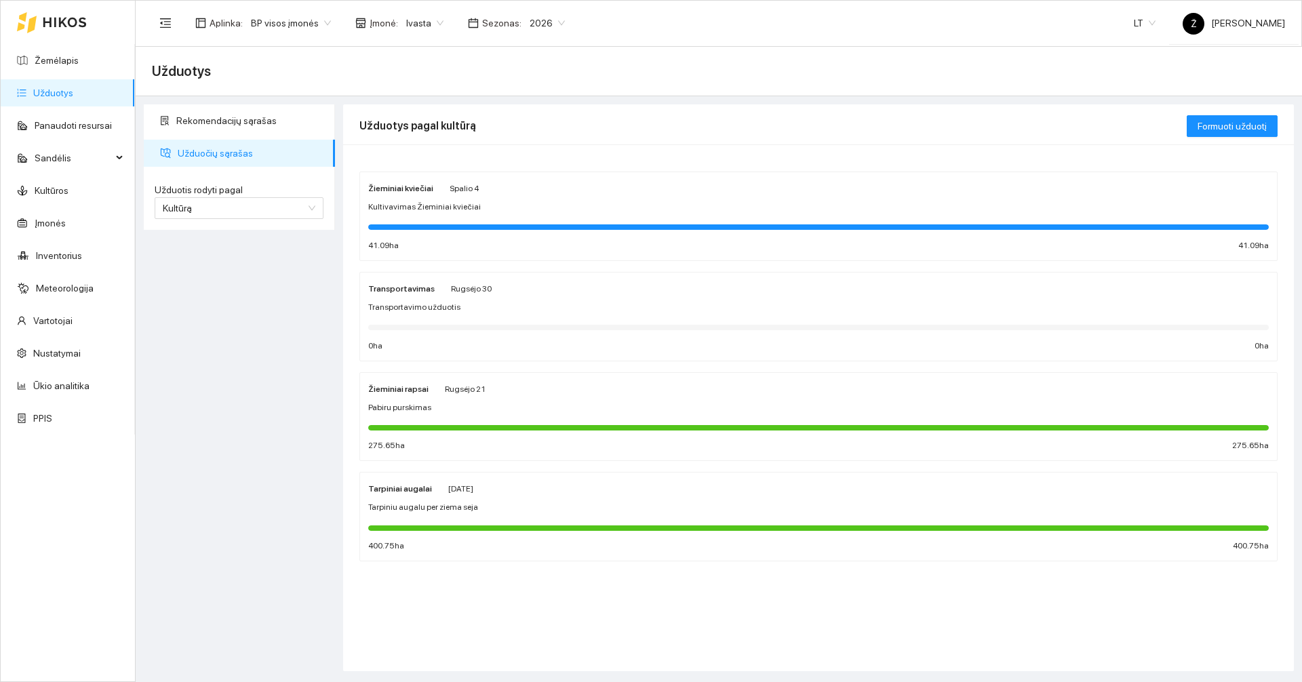
click at [474, 191] on div "Žieminiai kviečiai [DATE]" at bounding box center [818, 187] width 901 height 15
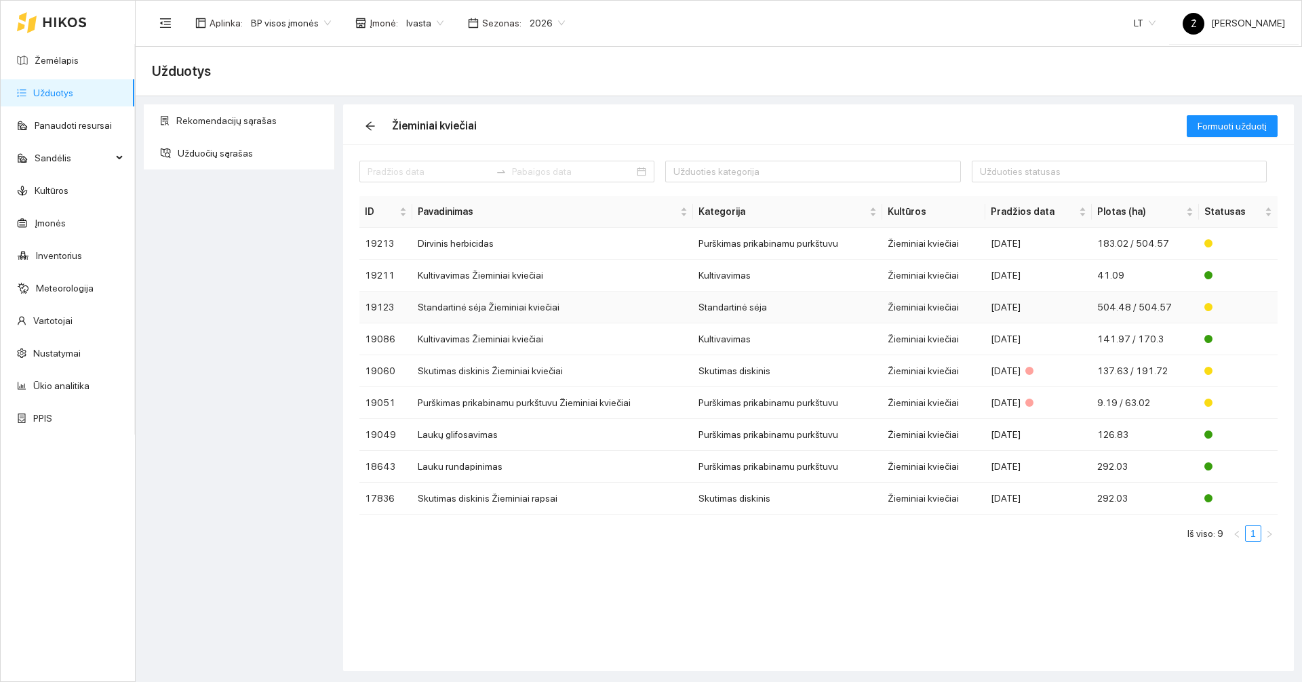
click at [508, 315] on td "Standartinė sėja Žieminiai kviečiai" at bounding box center [552, 308] width 281 height 32
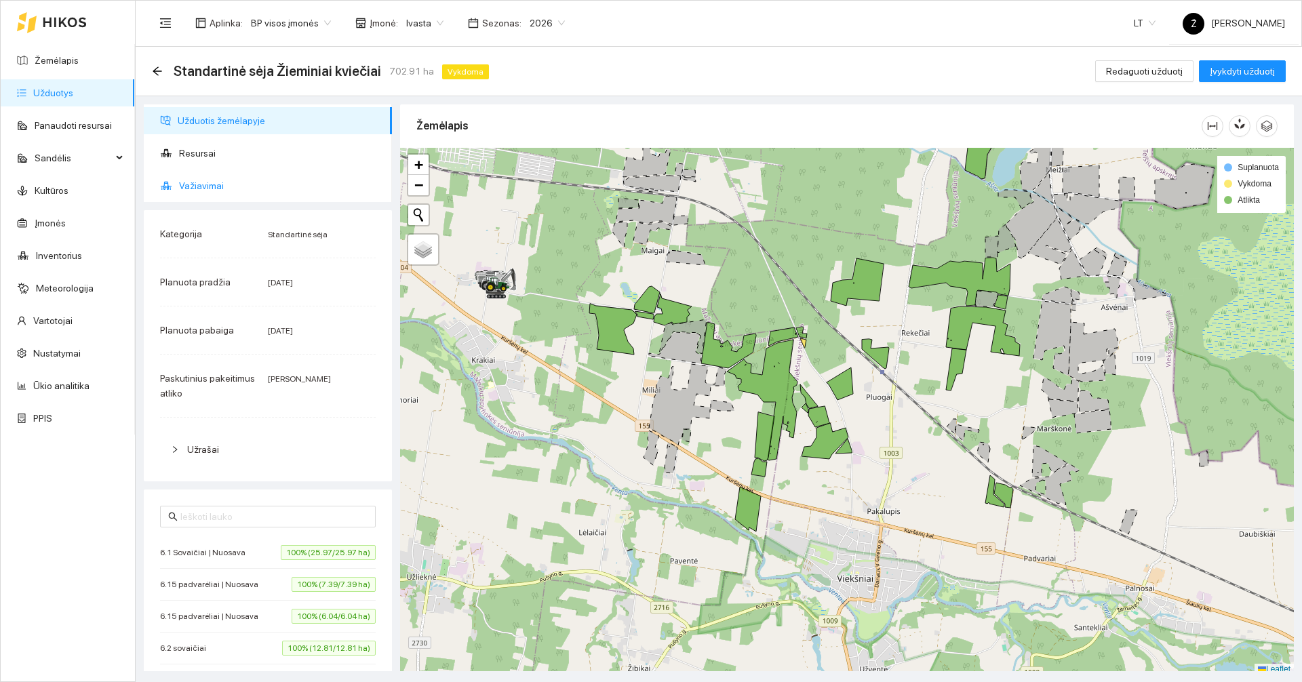
click at [216, 187] on span "Važiavimai" at bounding box center [280, 185] width 202 height 27
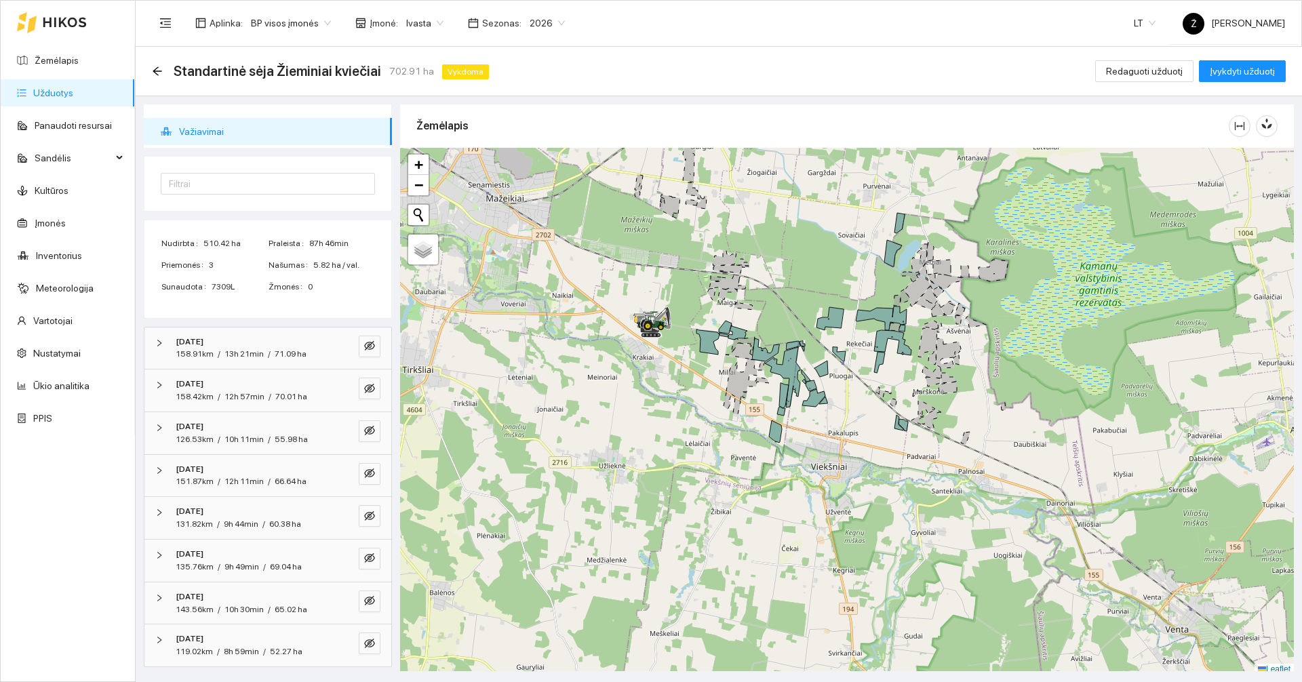
scroll to position [4, 0]
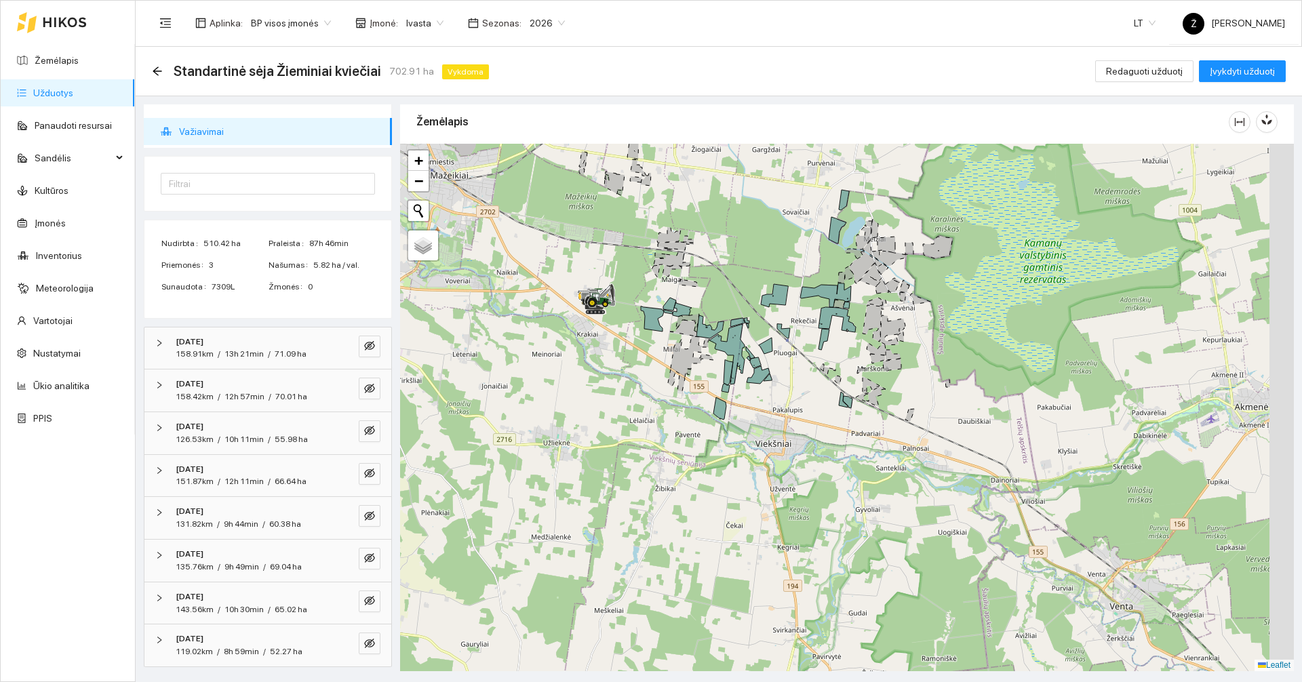
drag, startPoint x: 803, startPoint y: 271, endPoint x: 747, endPoint y: 252, distance: 58.8
click at [747, 252] on div at bounding box center [847, 408] width 894 height 528
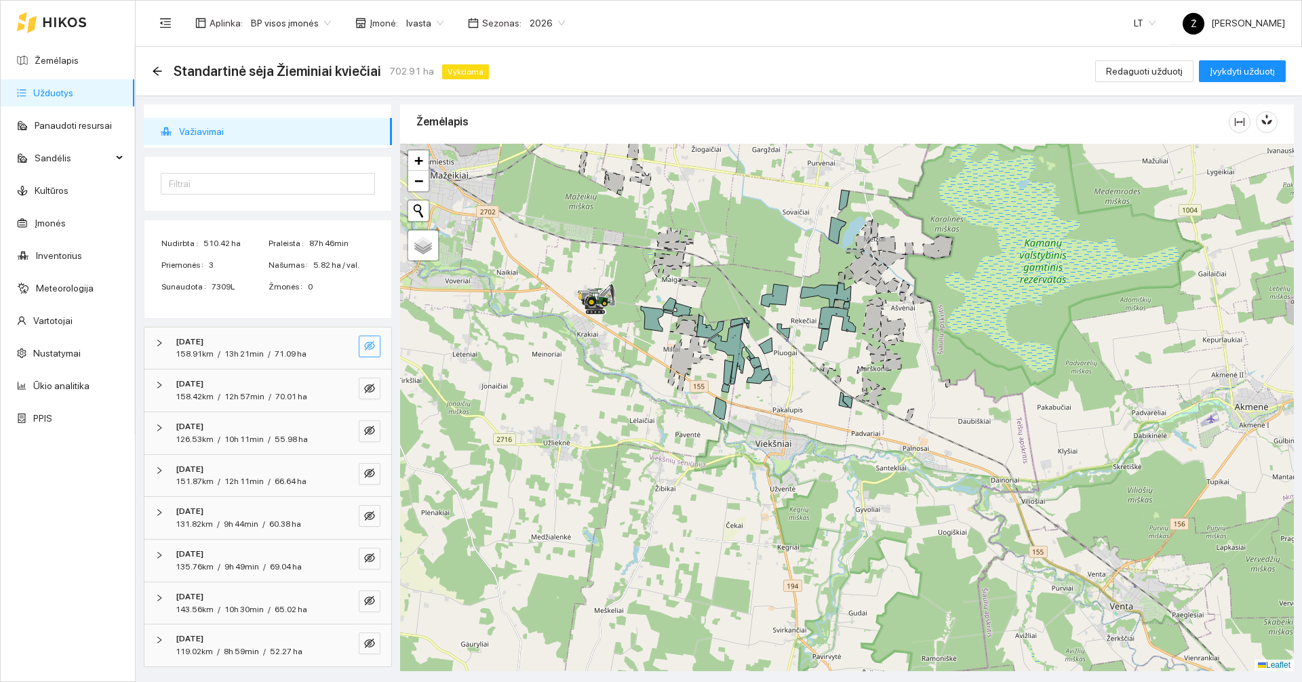
click at [368, 351] on button "button" at bounding box center [370, 347] width 22 height 22
click at [366, 388] on button "button" at bounding box center [370, 389] width 22 height 22
click at [366, 425] on button "button" at bounding box center [370, 432] width 22 height 22
click at [366, 473] on button "button" at bounding box center [370, 474] width 22 height 22
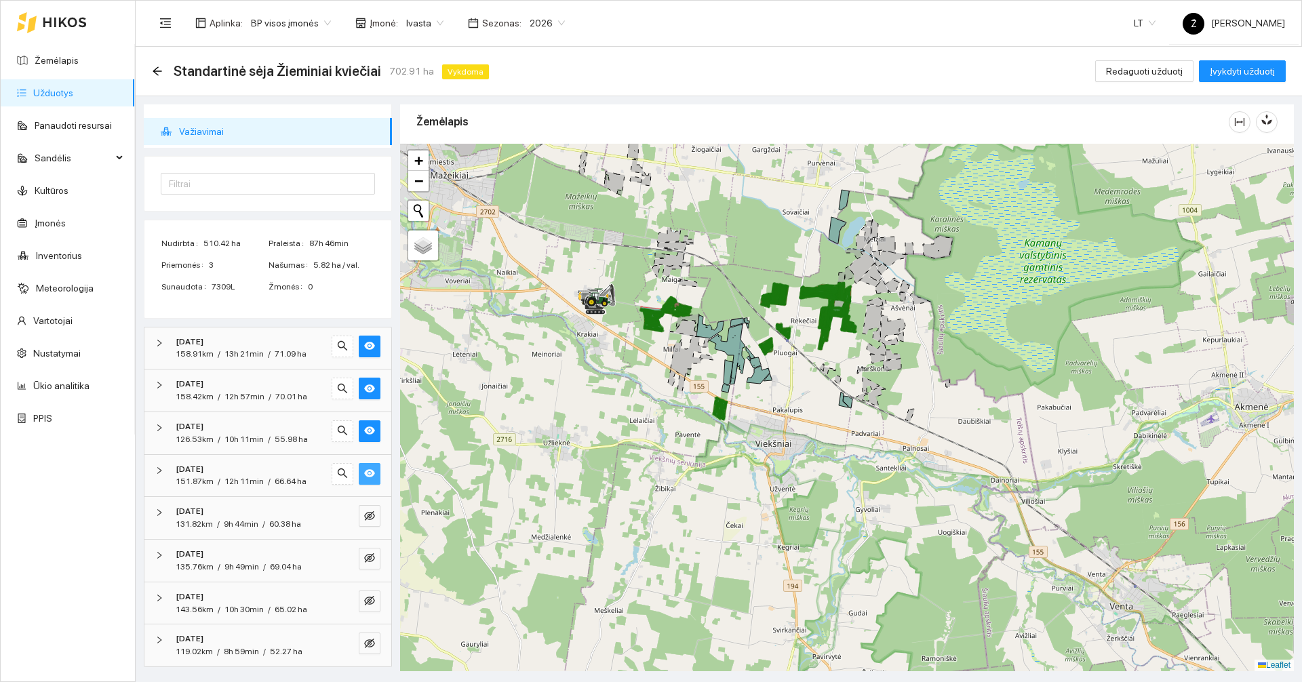
click at [366, 473] on button "button" at bounding box center [370, 474] width 22 height 22
click at [364, 473] on icon "eye-invisible" at bounding box center [369, 473] width 11 height 11
click at [364, 473] on icon "eye" at bounding box center [369, 473] width 11 height 8
click at [364, 473] on icon "eye-invisible" at bounding box center [369, 473] width 11 height 11
click at [366, 515] on button "button" at bounding box center [370, 516] width 22 height 22
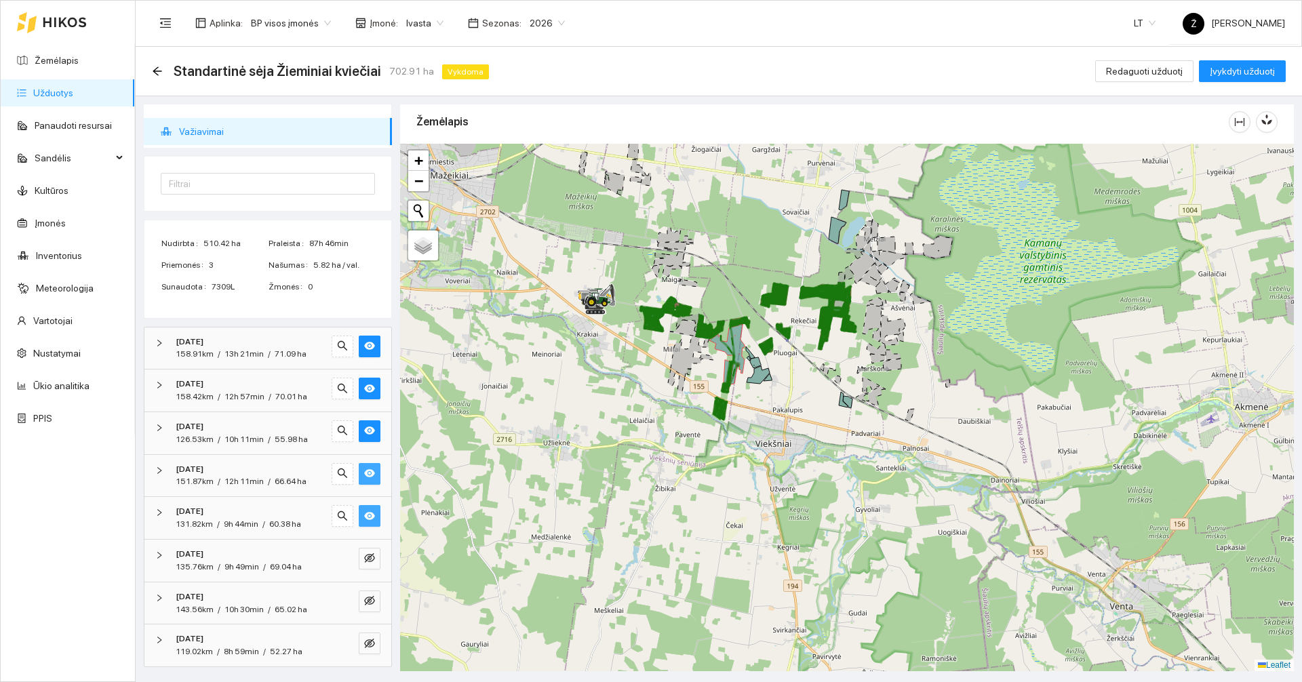
click at [366, 515] on button "button" at bounding box center [370, 516] width 22 height 22
click at [364, 514] on icon "eye-invisible" at bounding box center [369, 515] width 11 height 9
click at [364, 514] on icon "eye" at bounding box center [369, 516] width 11 height 8
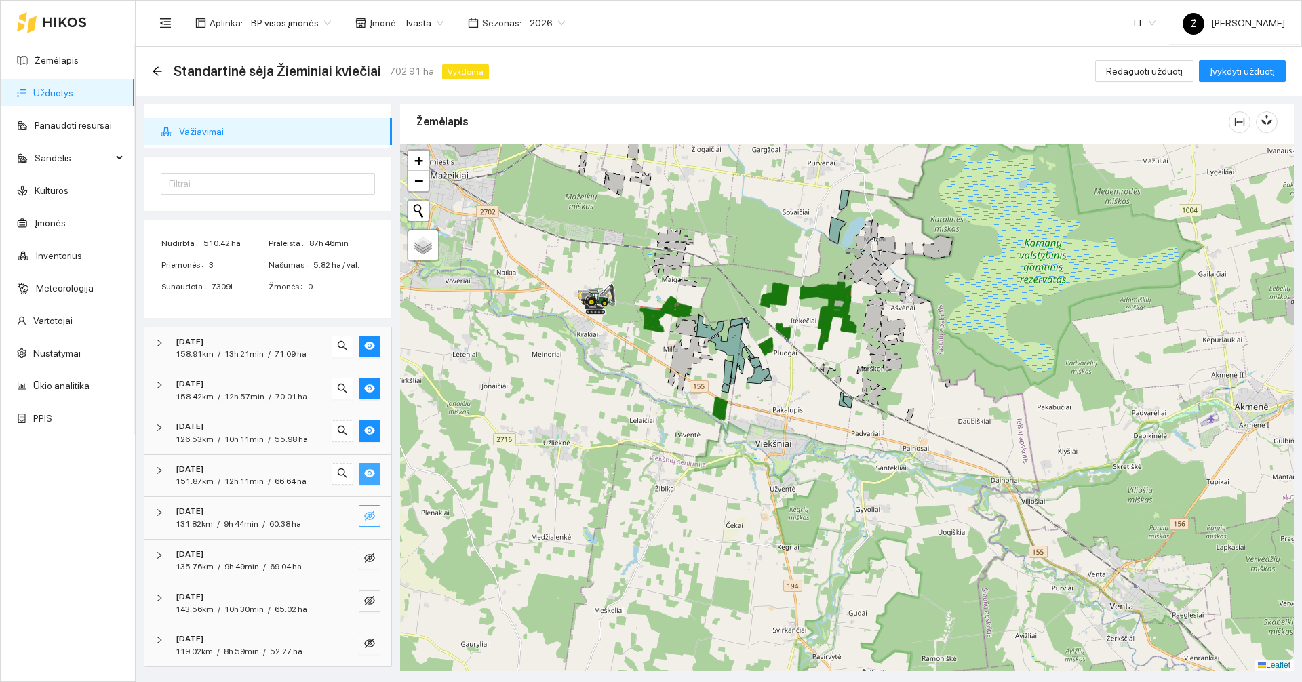
click at [364, 517] on icon "eye-invisible" at bounding box center [369, 516] width 11 height 11
click at [359, 548] on button "button" at bounding box center [370, 559] width 22 height 22
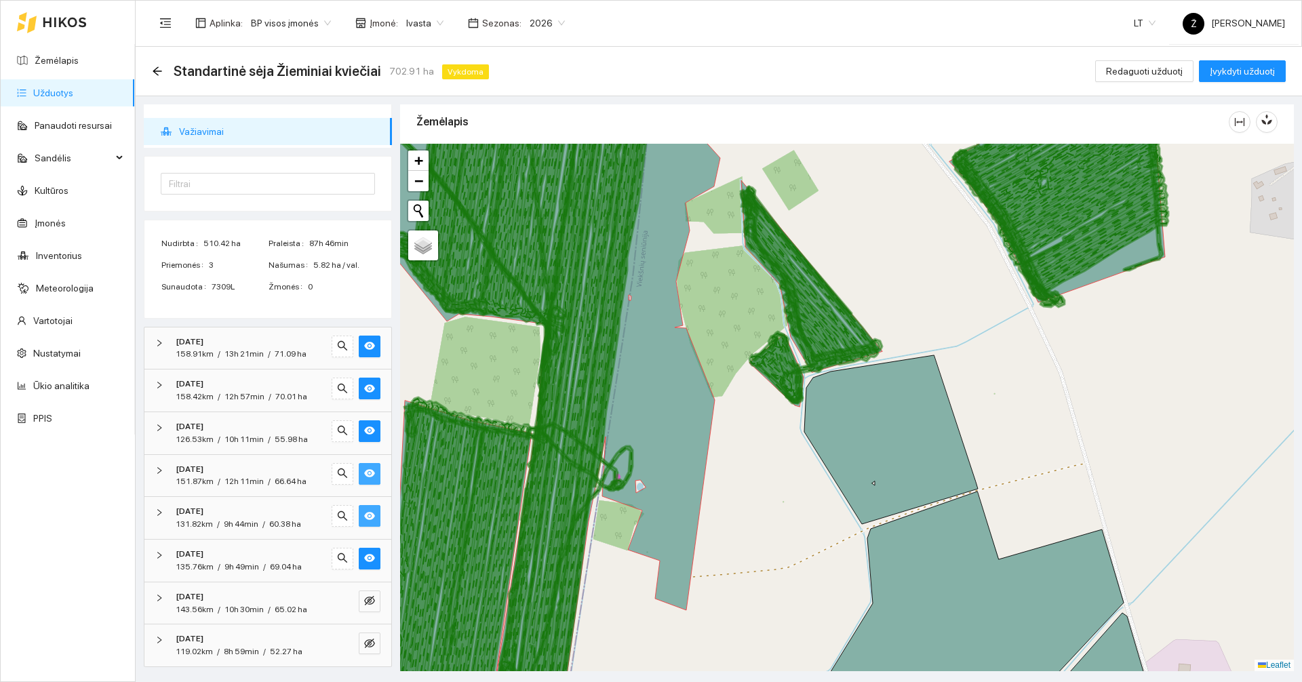
drag, startPoint x: 685, startPoint y: 337, endPoint x: 663, endPoint y: 379, distance: 47.6
click at [663, 379] on icon at bounding box center [504, 449] width 433 height 635
drag, startPoint x: 665, startPoint y: 188, endPoint x: 664, endPoint y: 260, distance: 72.6
click at [664, 260] on icon at bounding box center [515, 407] width 410 height 635
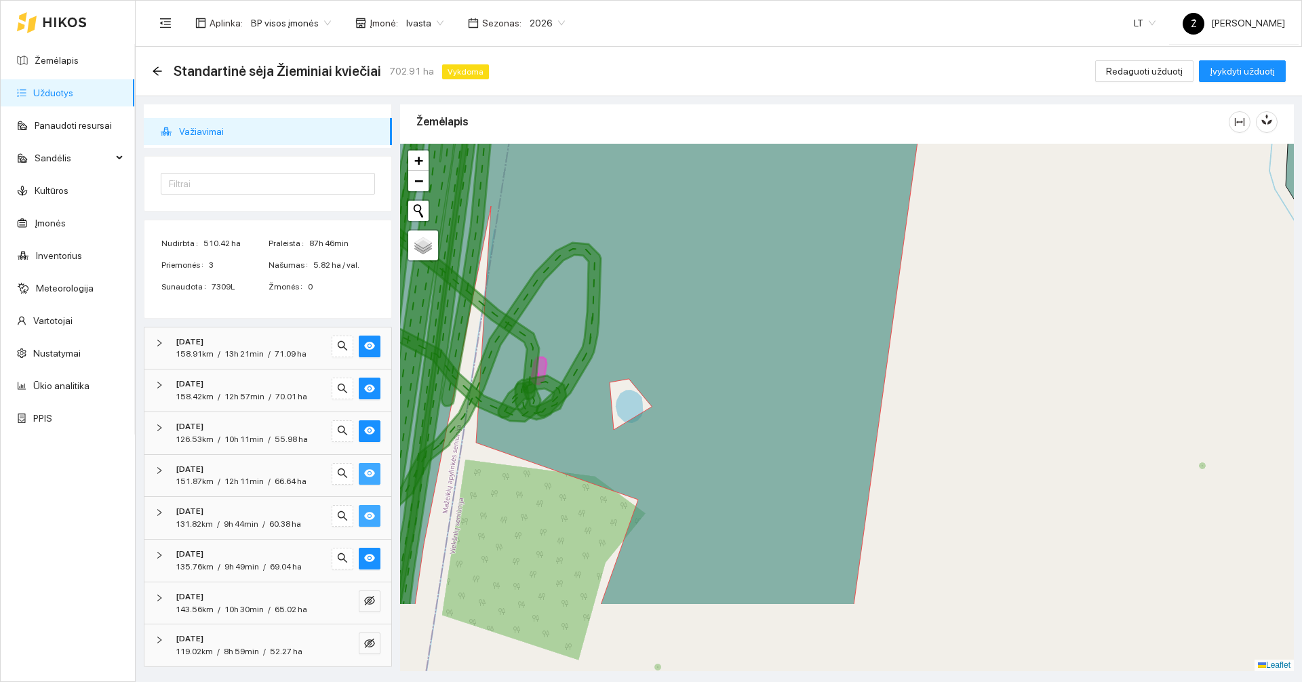
drag, startPoint x: 752, startPoint y: 571, endPoint x: 674, endPoint y: 451, distance: 143.6
click at [674, 451] on icon at bounding box center [580, 287] width 698 height 635
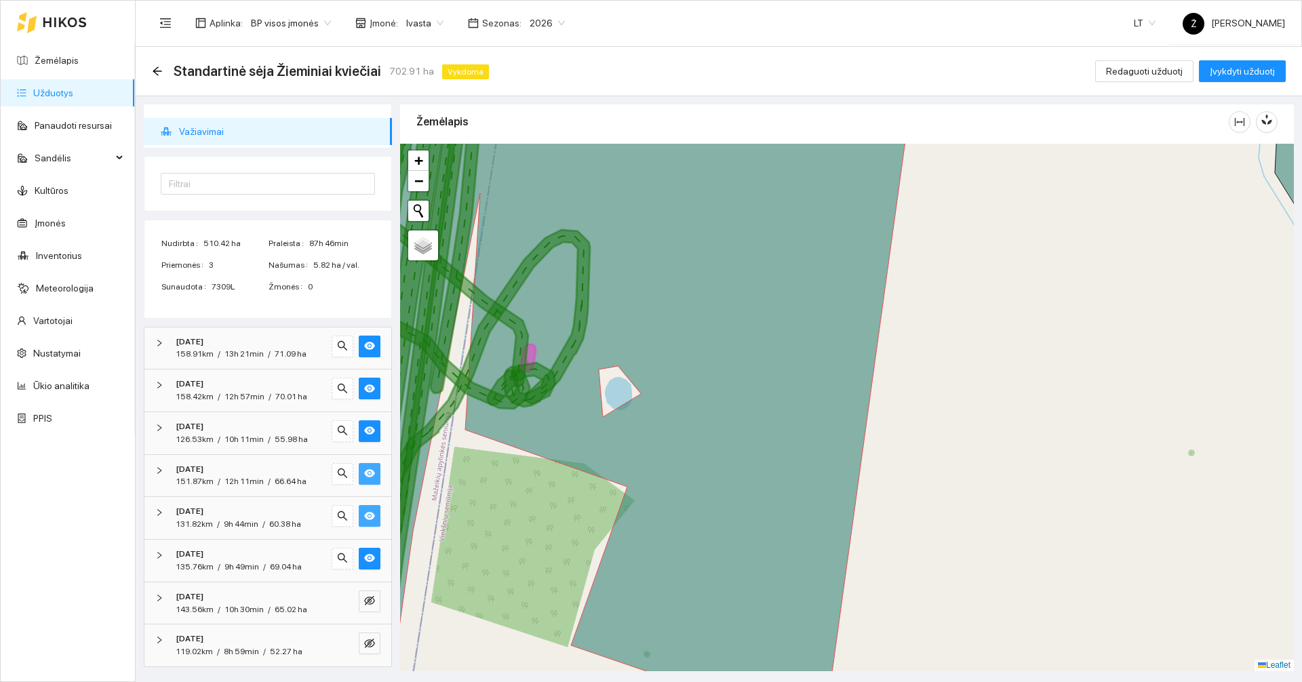
click at [663, 506] on icon at bounding box center [606, 394] width 615 height 635
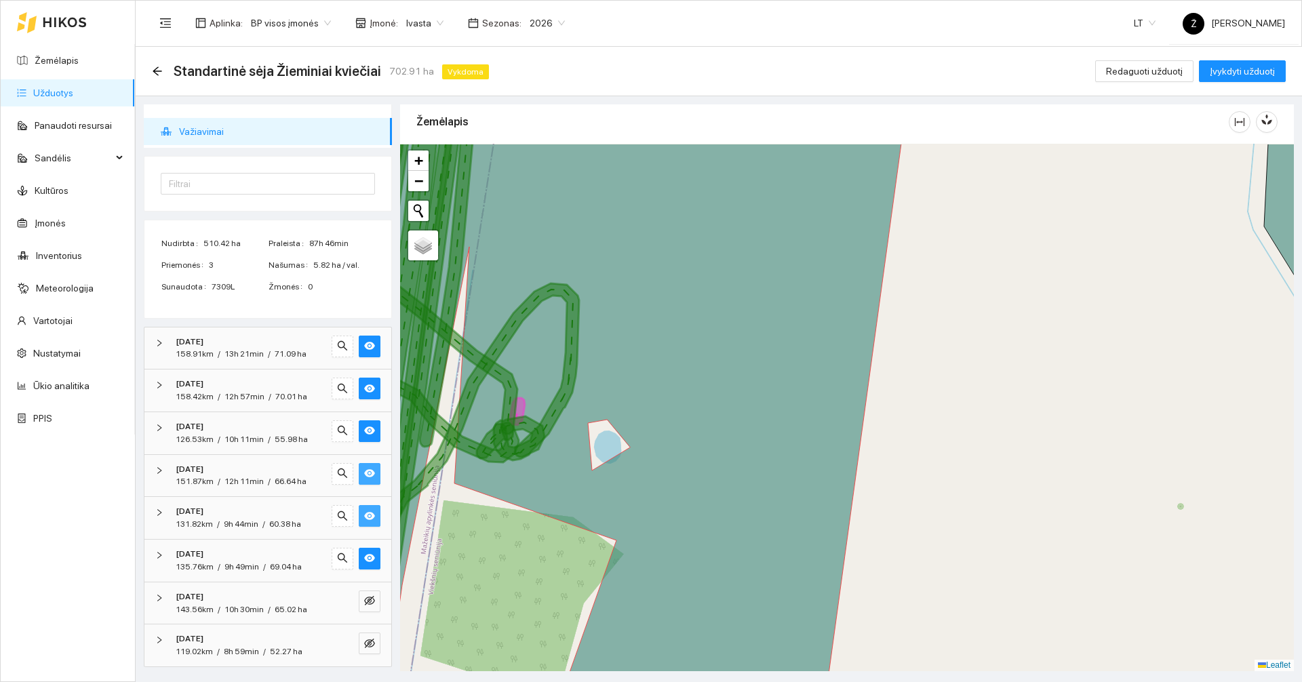
drag, startPoint x: 635, startPoint y: 416, endPoint x: 625, endPoint y: 466, distance: 51.1
click at [625, 466] on icon at bounding box center [600, 461] width 602 height 635
